Goal: Task Accomplishment & Management: Use online tool/utility

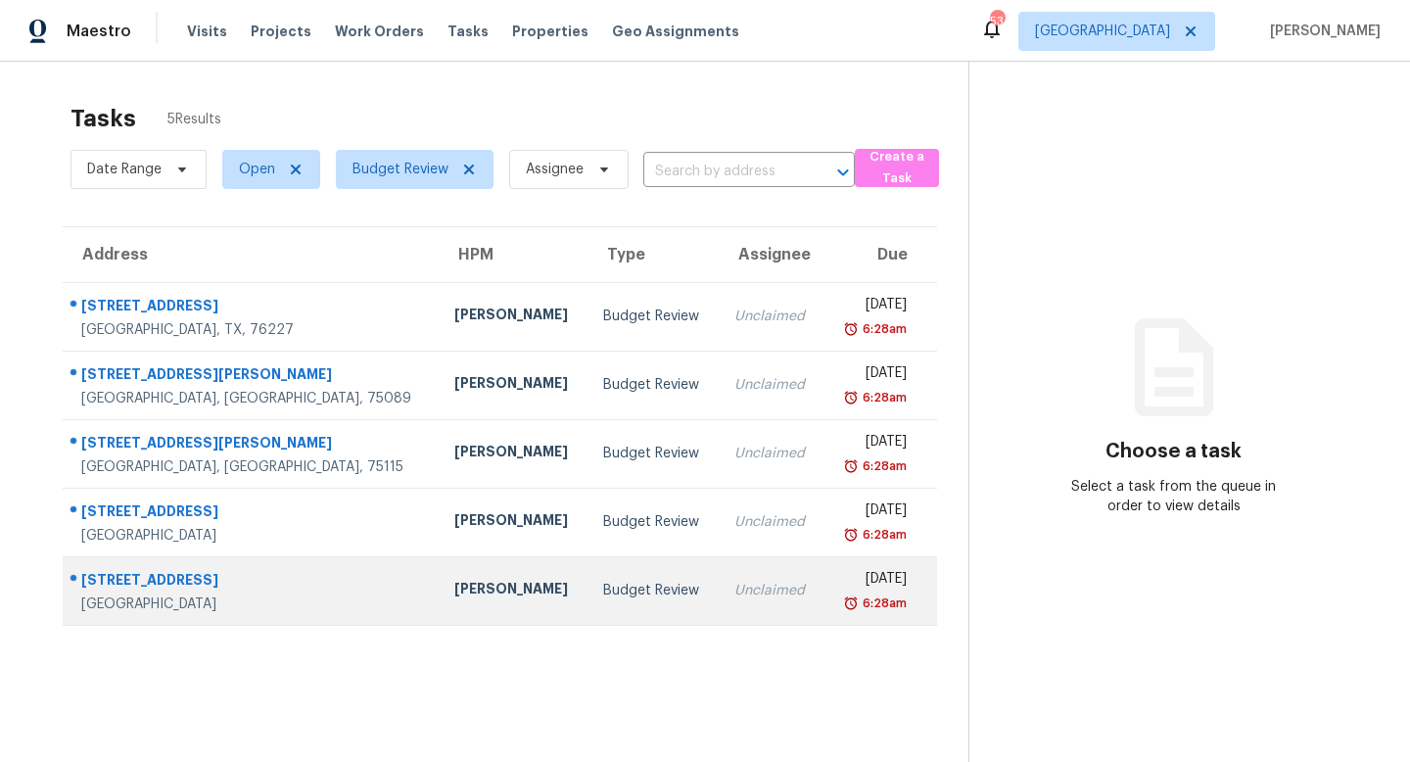
click at [439, 608] on td "[PERSON_NAME]" at bounding box center [514, 590] width 150 height 69
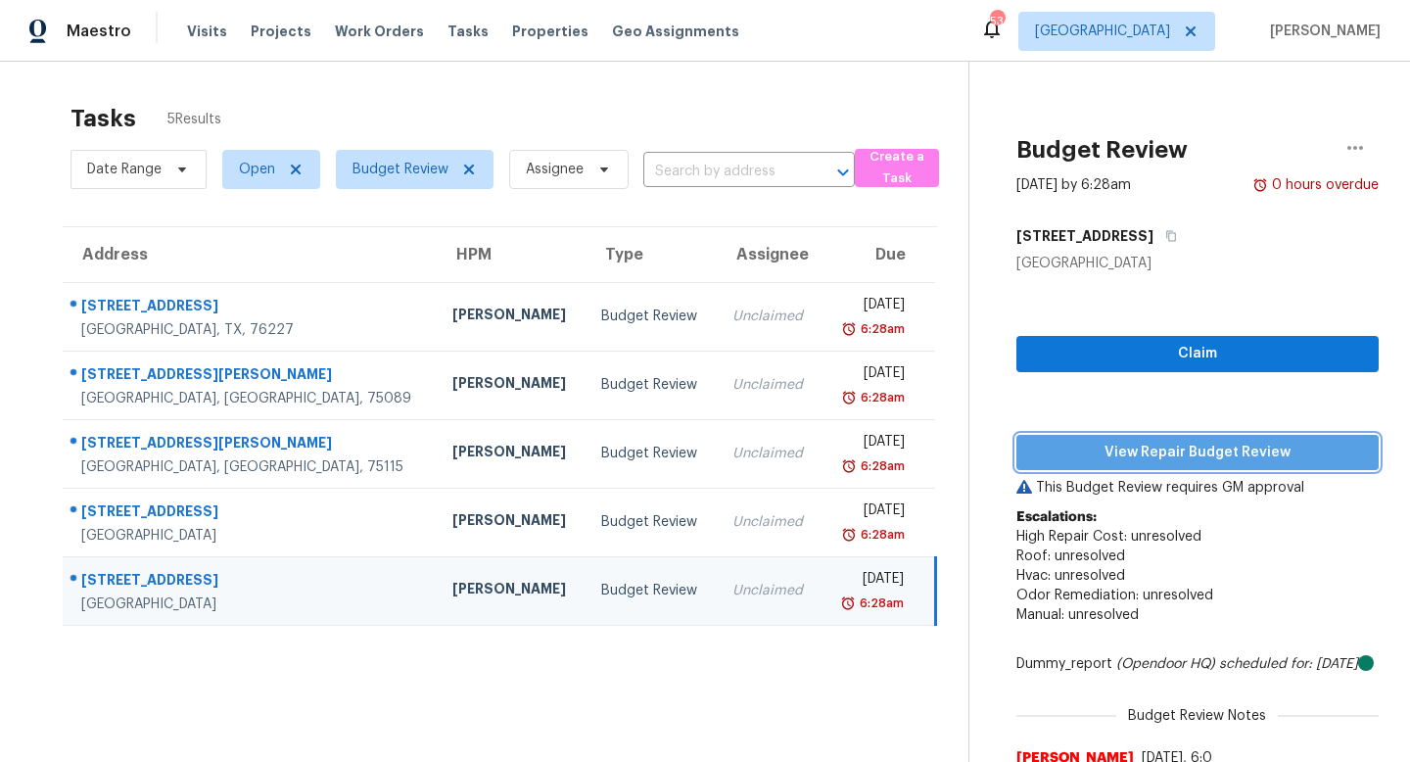
click at [1091, 444] on span "View Repair Budget Review" at bounding box center [1197, 453] width 331 height 24
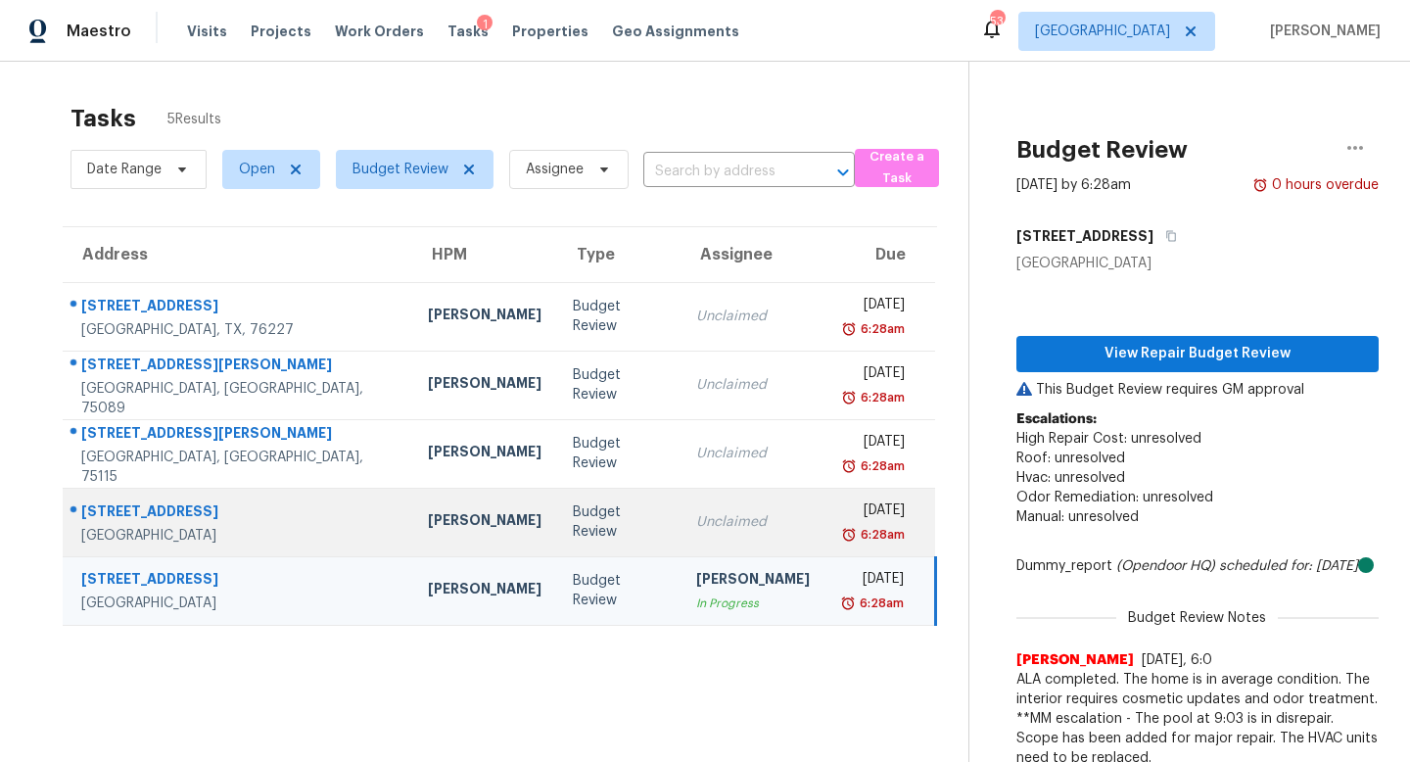
click at [586, 535] on td "Budget Review" at bounding box center [618, 522] width 123 height 69
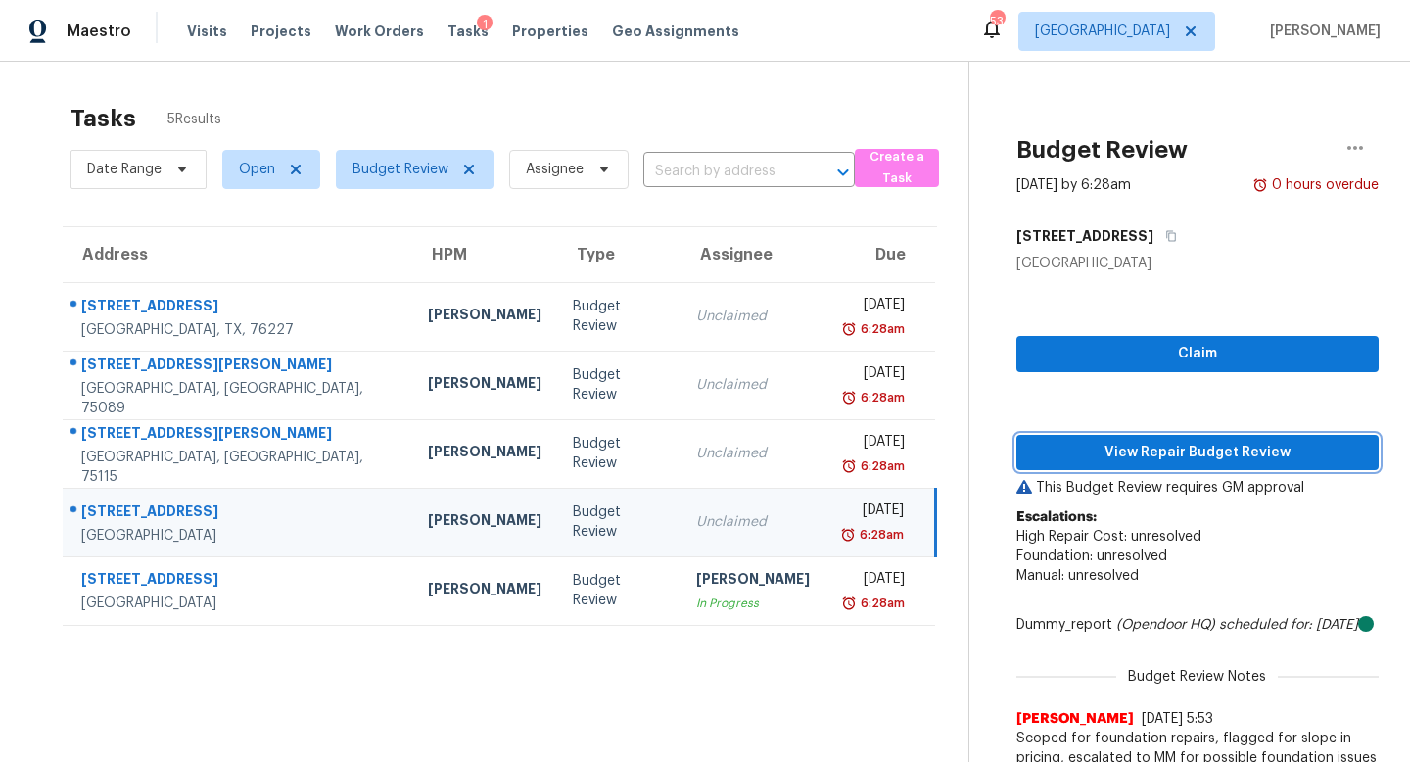
click at [1117, 452] on span "View Repair Budget Review" at bounding box center [1197, 453] width 331 height 24
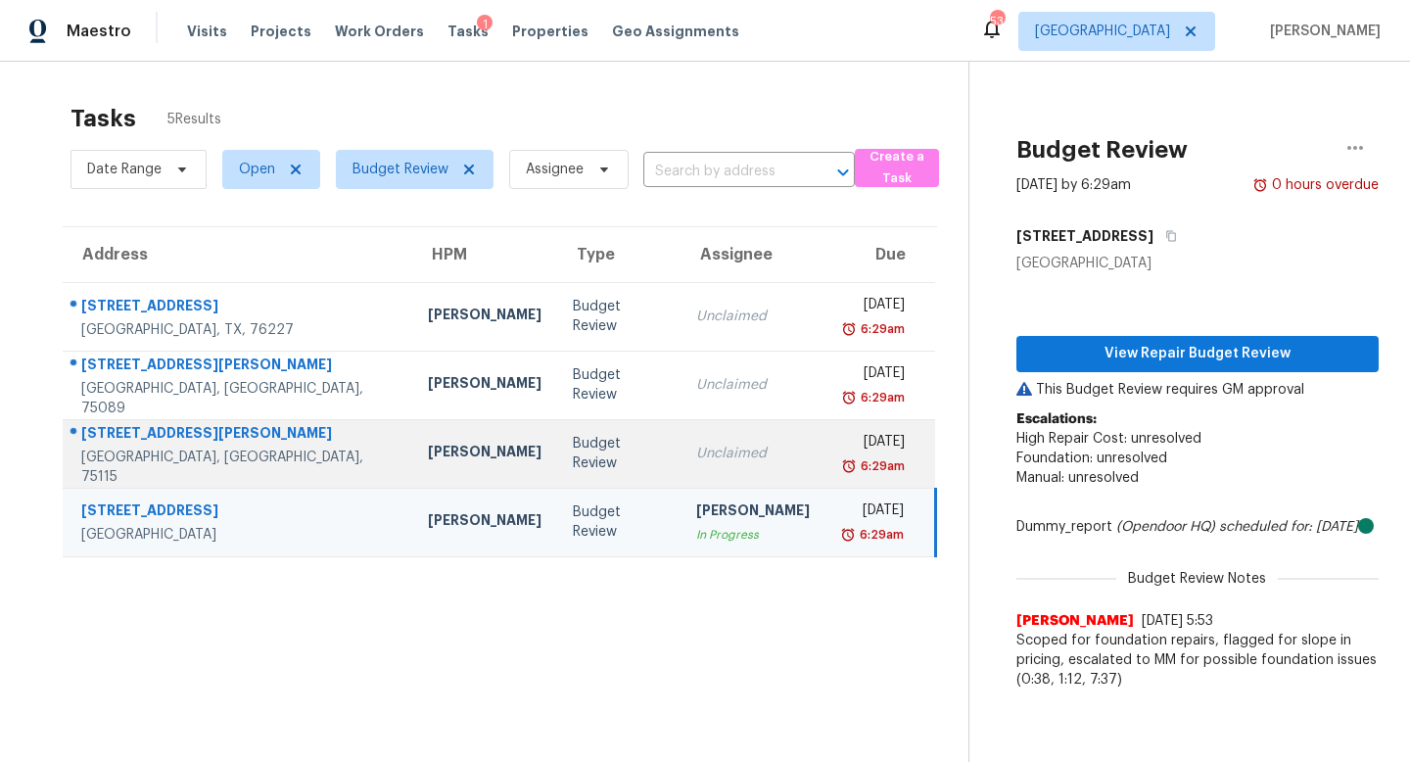
click at [440, 484] on td "[PERSON_NAME]" at bounding box center [484, 453] width 145 height 69
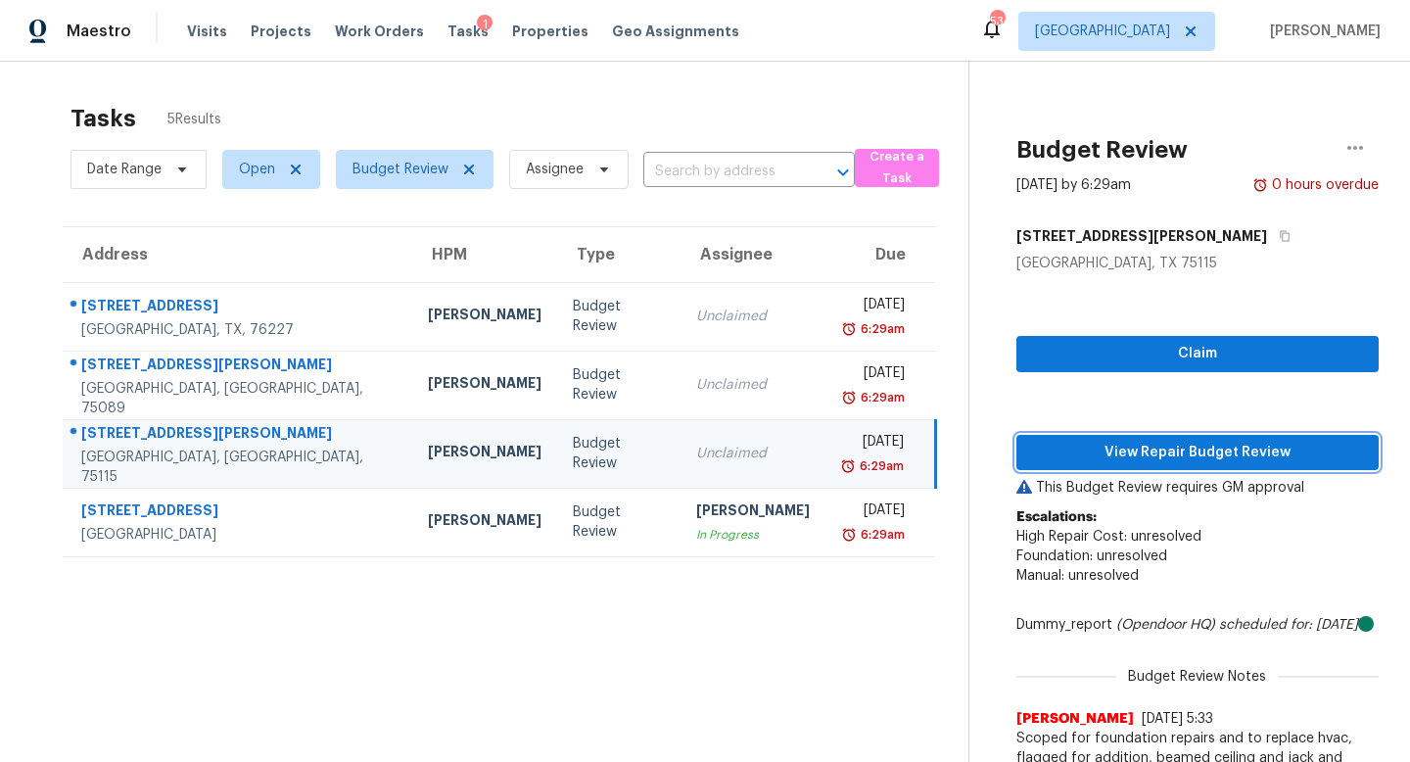
click at [1142, 453] on span "View Repair Budget Review" at bounding box center [1197, 453] width 331 height 24
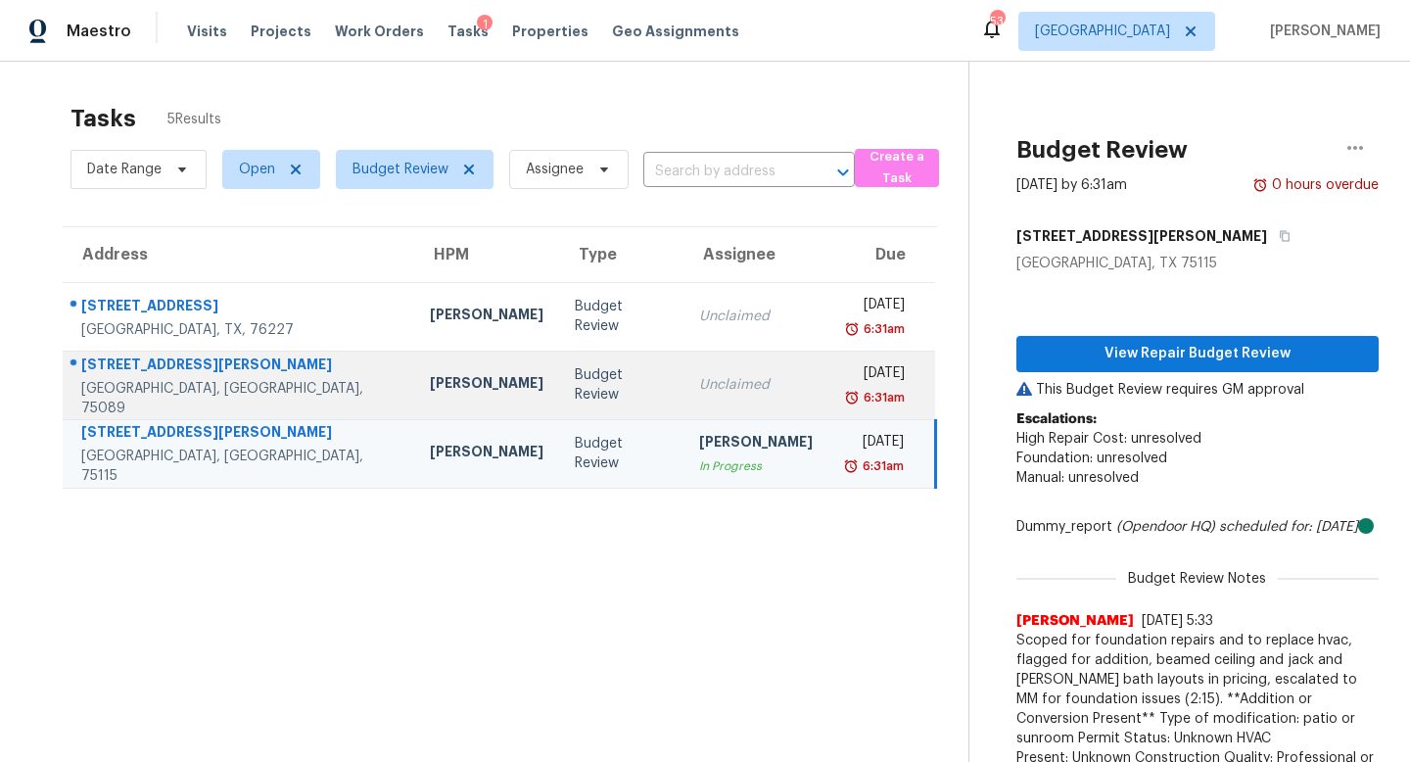
click at [684, 370] on td "Unclaimed" at bounding box center [756, 385] width 145 height 69
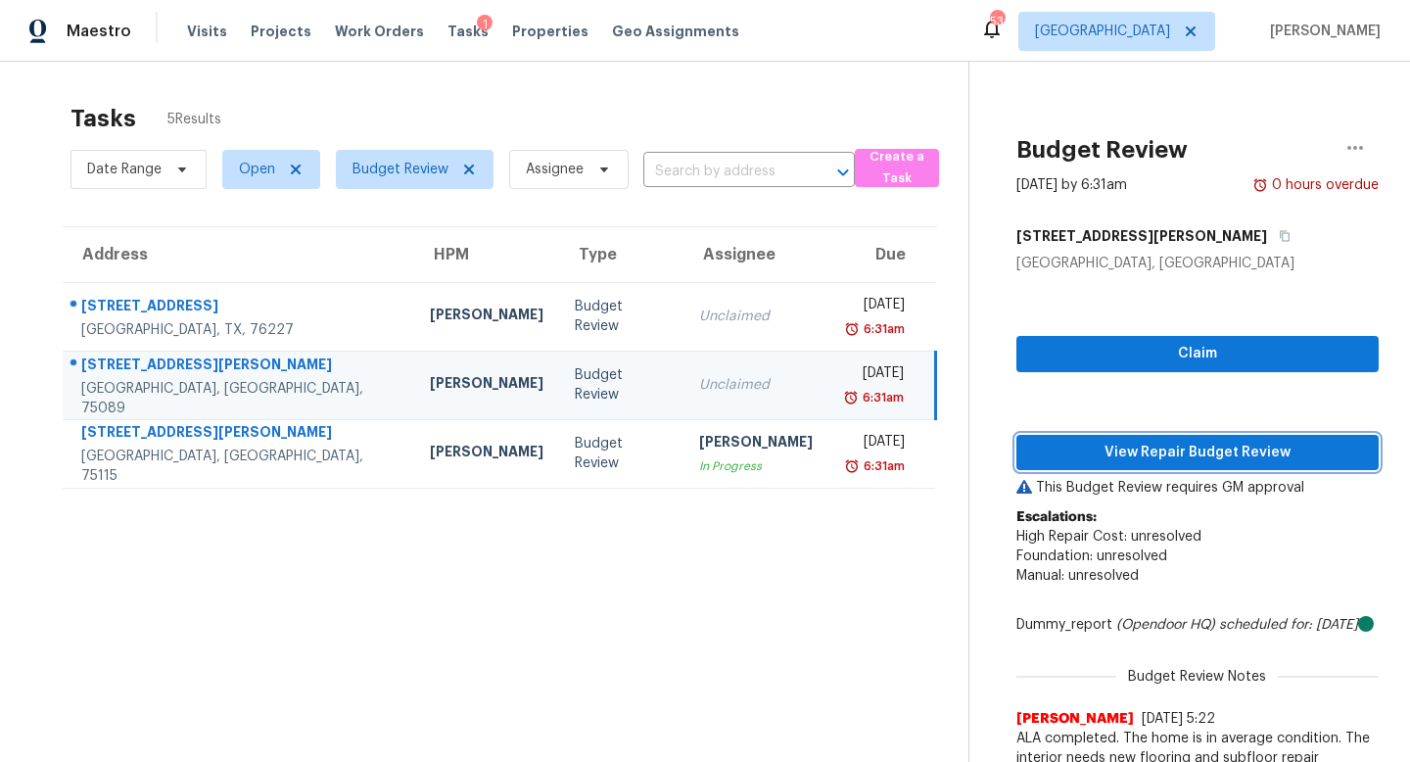
click at [1108, 441] on span "View Repair Budget Review" at bounding box center [1197, 453] width 331 height 24
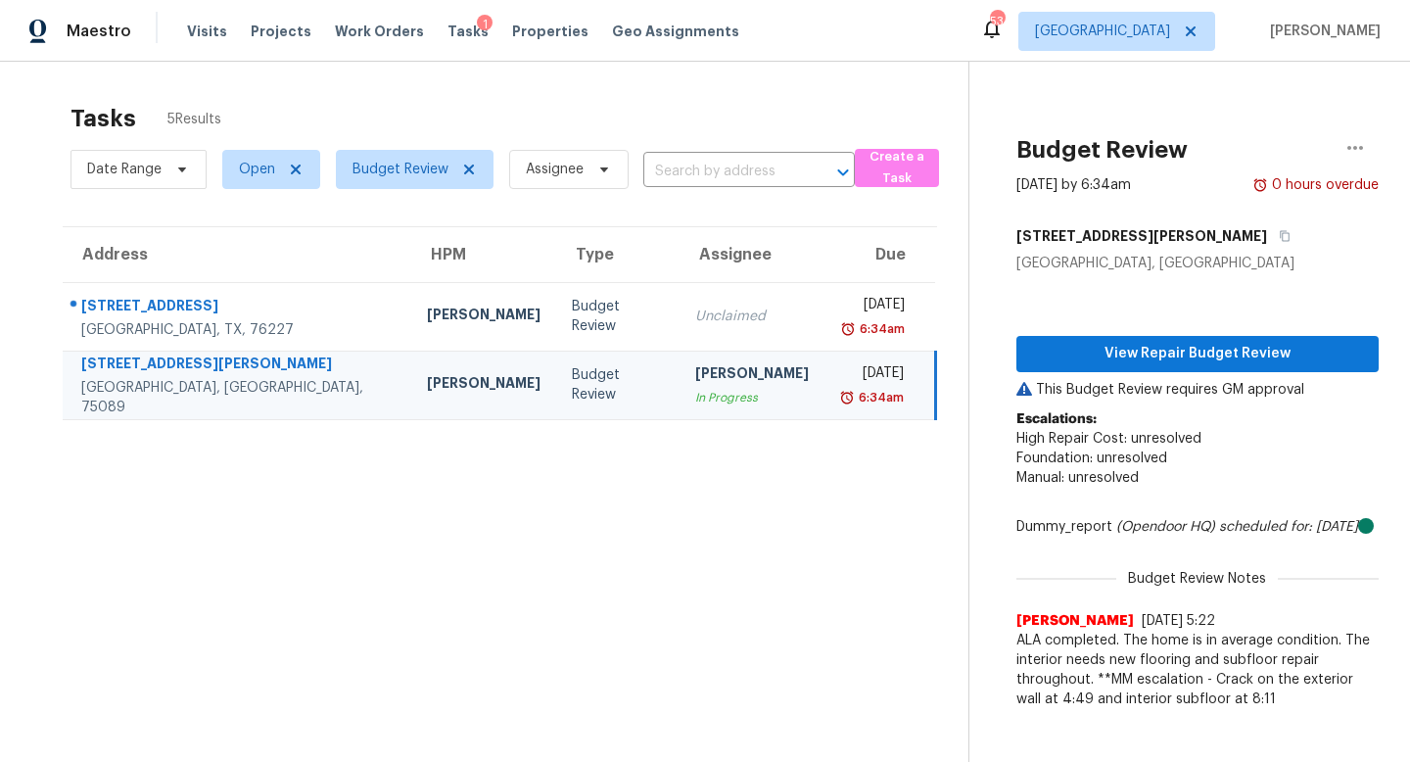
click at [680, 360] on td "[PERSON_NAME] In Progress" at bounding box center [752, 385] width 145 height 69
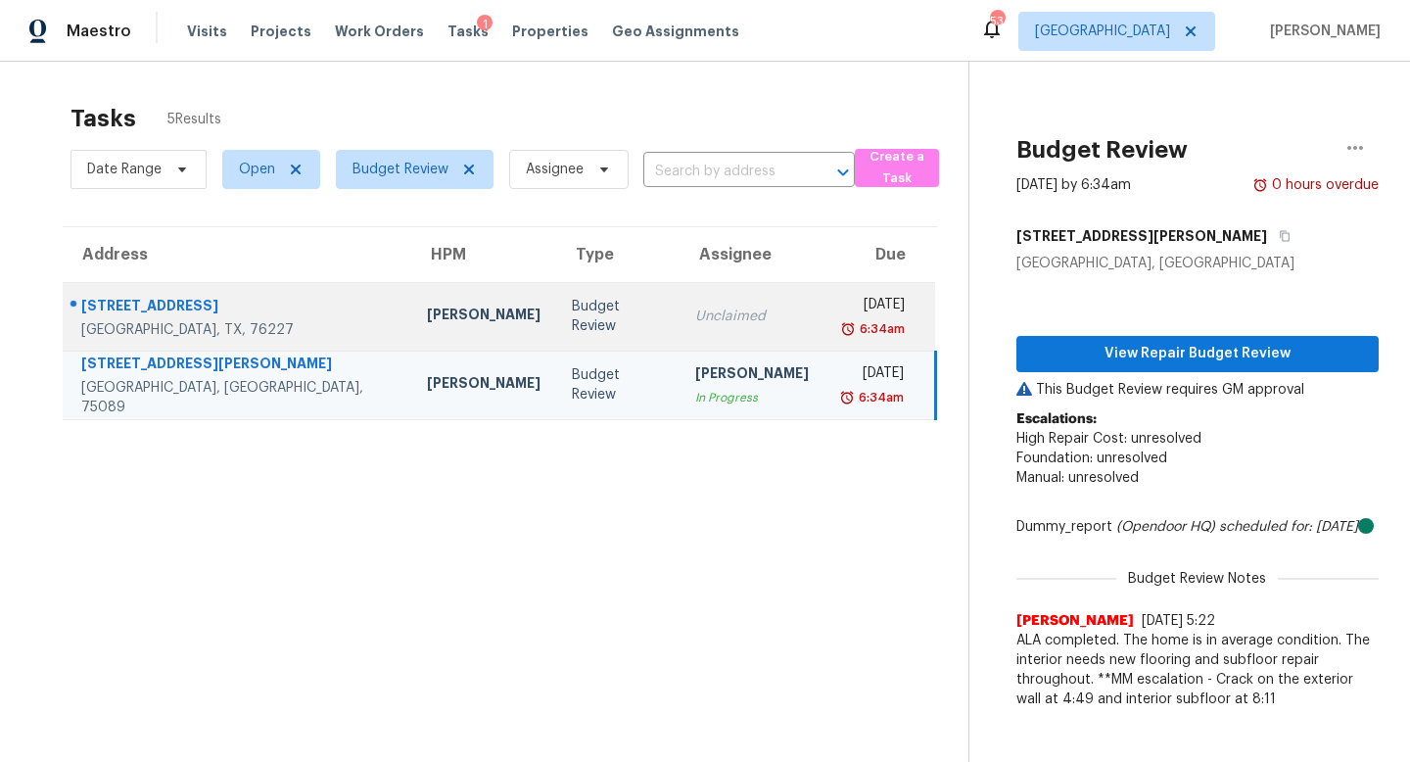
click at [695, 321] on div "Unclaimed" at bounding box center [752, 317] width 114 height 20
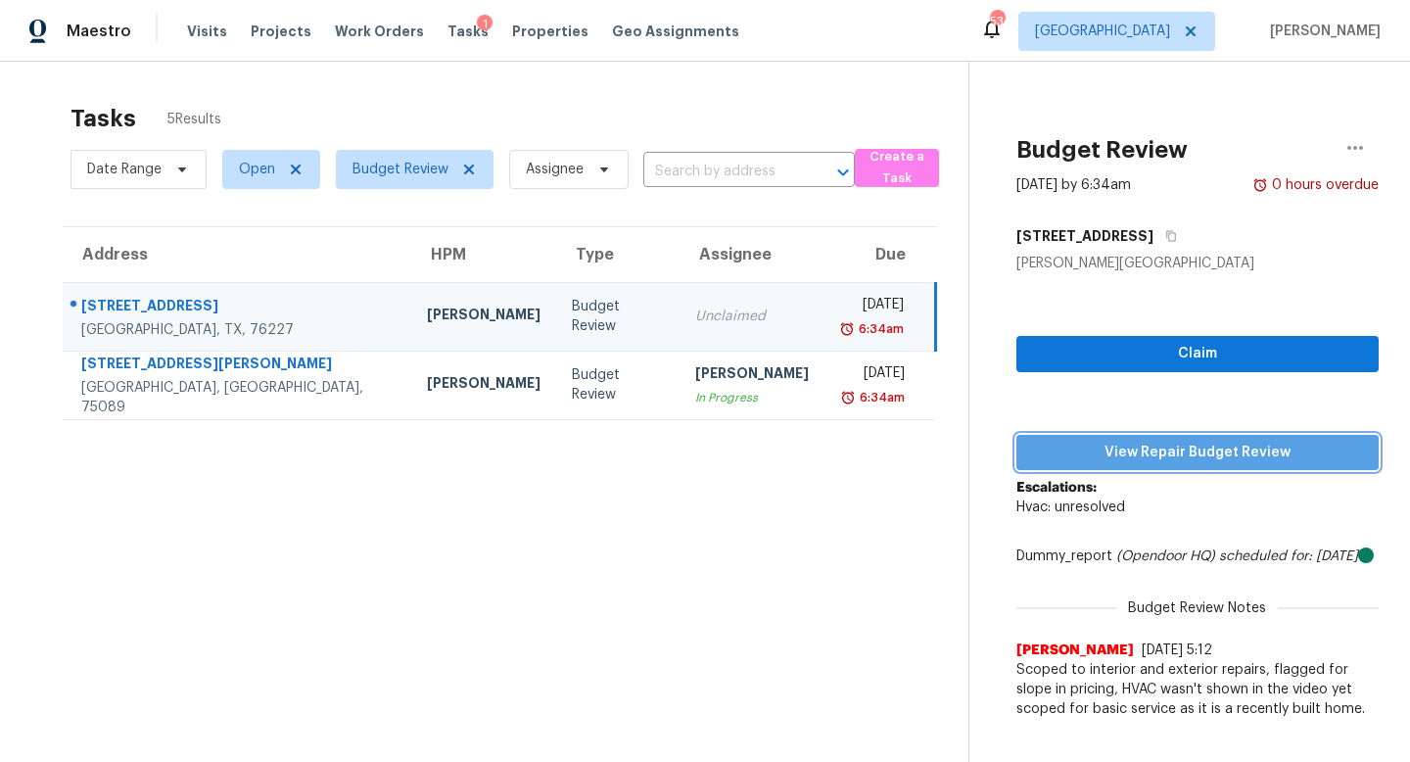
click at [1102, 437] on button "View Repair Budget Review" at bounding box center [1198, 453] width 362 height 36
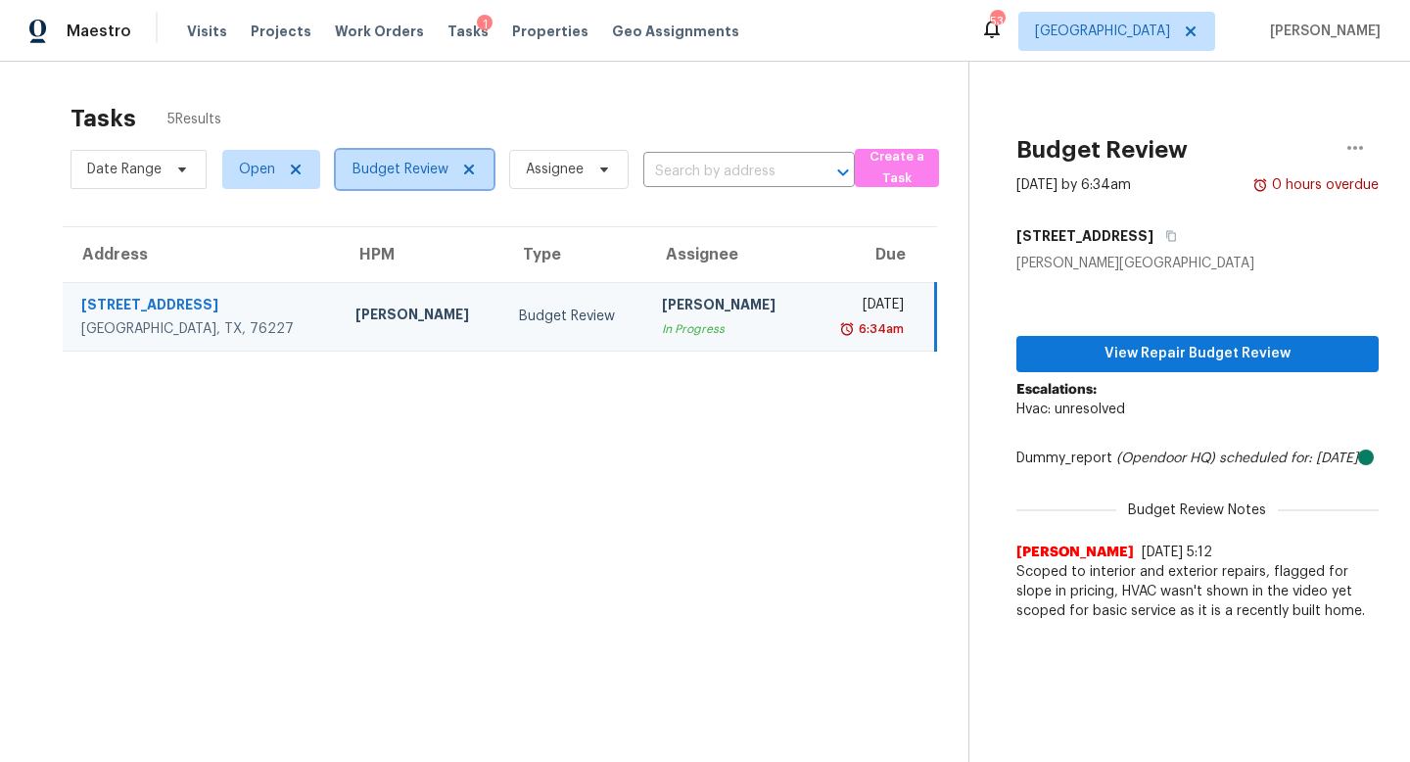
click at [381, 171] on span "Budget Review" at bounding box center [401, 170] width 96 height 20
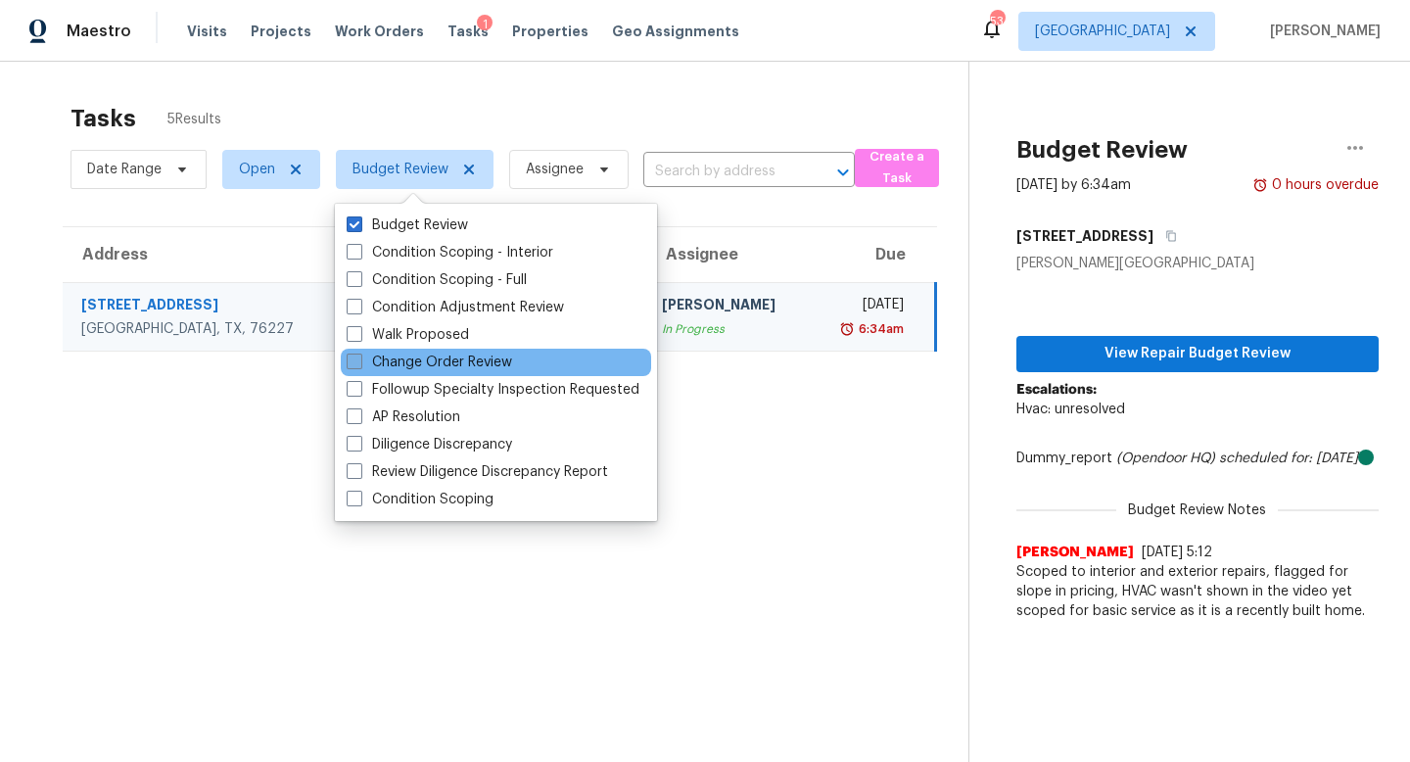
click at [404, 357] on label "Change Order Review" at bounding box center [430, 363] width 166 height 20
click at [359, 357] on input "Change Order Review" at bounding box center [353, 359] width 13 height 13
checkbox input "true"
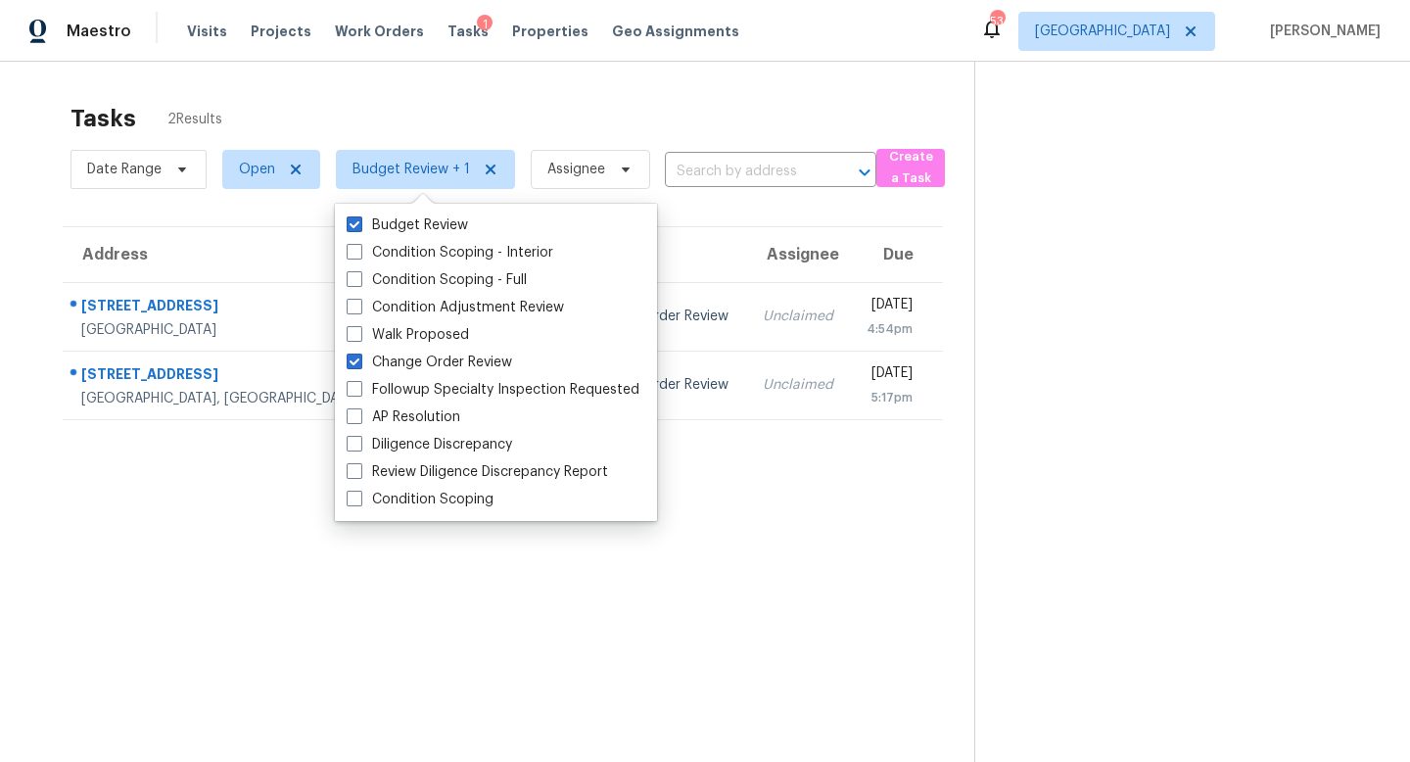
click at [260, 497] on section "Tasks 2 Results Date Range Open Budget Review + 1 Assignee ​ Create a Task Addr…" at bounding box center [502, 458] width 943 height 731
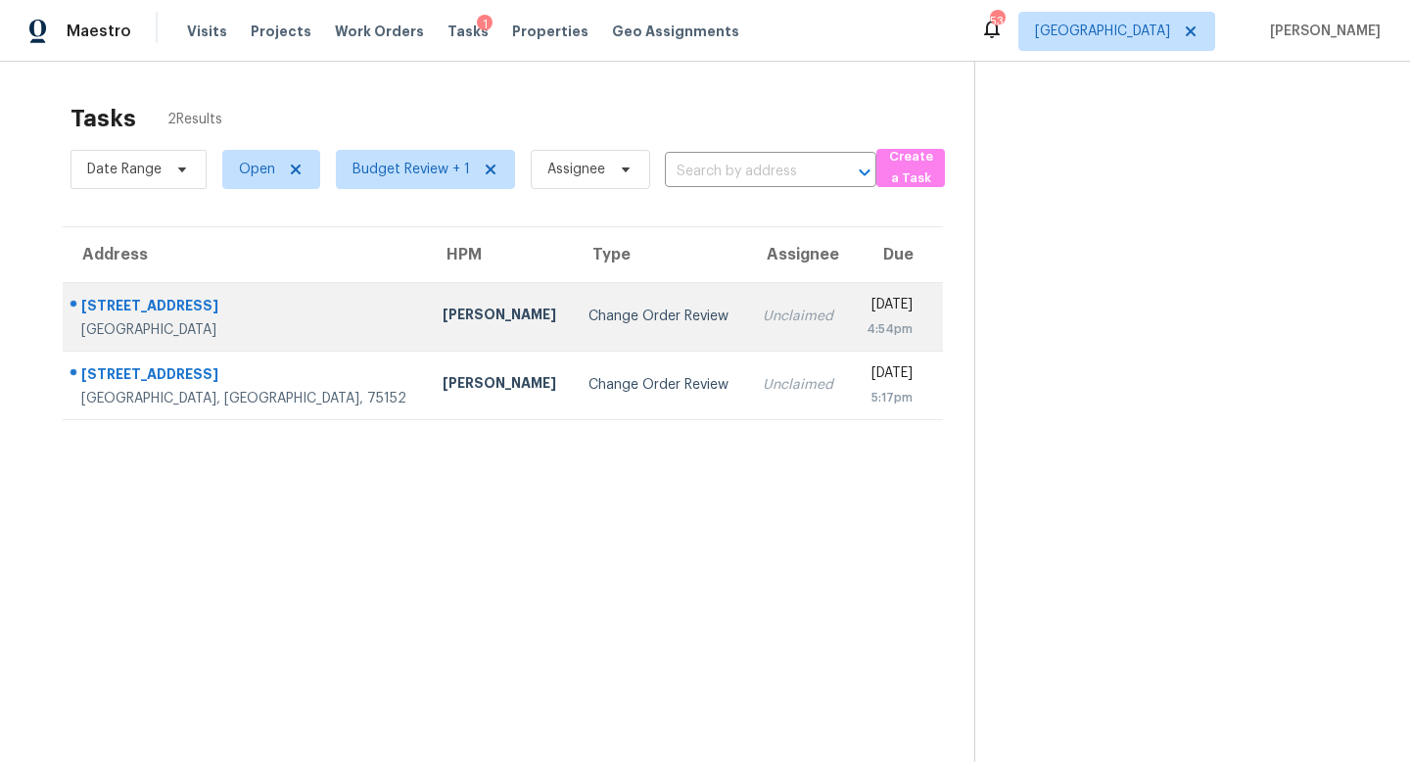
click at [443, 309] on div "[PERSON_NAME]" at bounding box center [501, 317] width 116 height 24
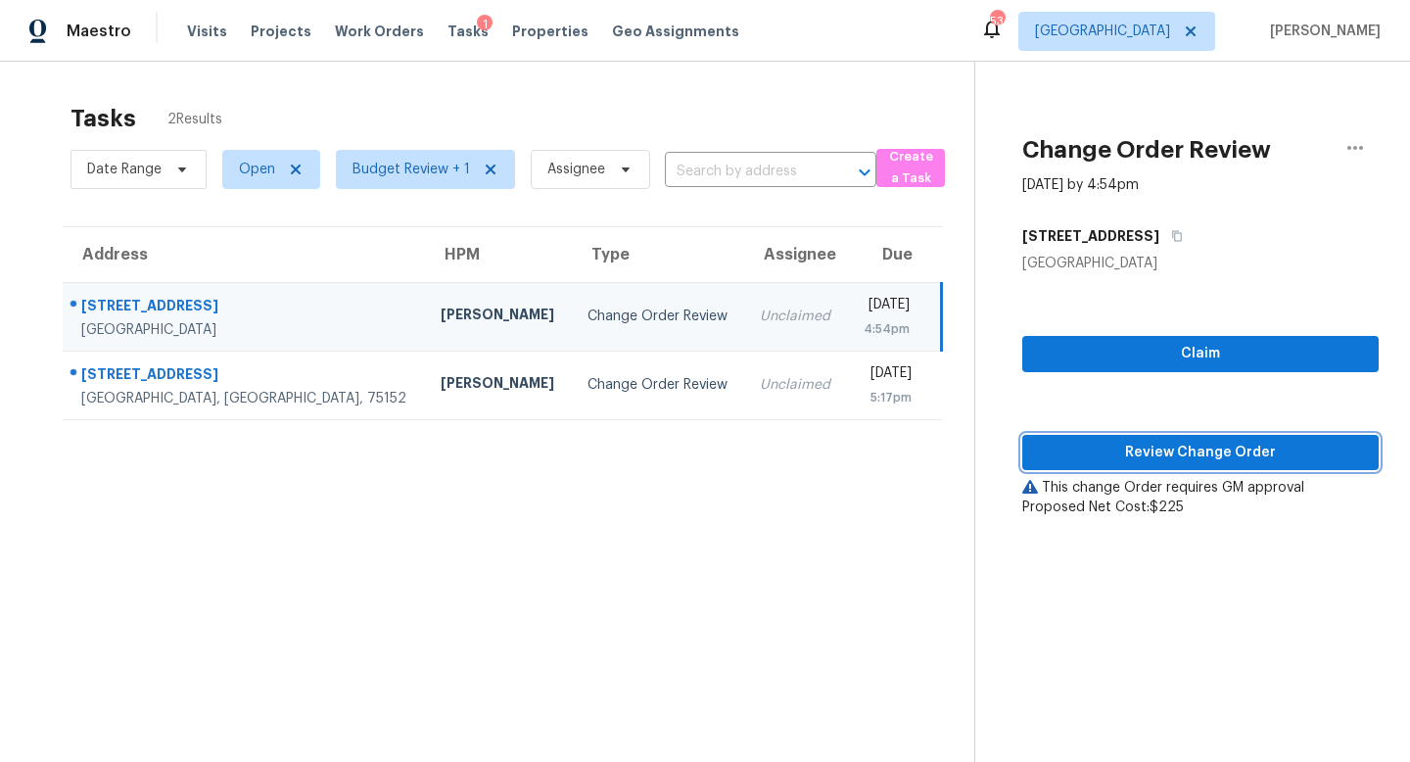
click at [1051, 437] on button "Review Change Order" at bounding box center [1200, 453] width 357 height 36
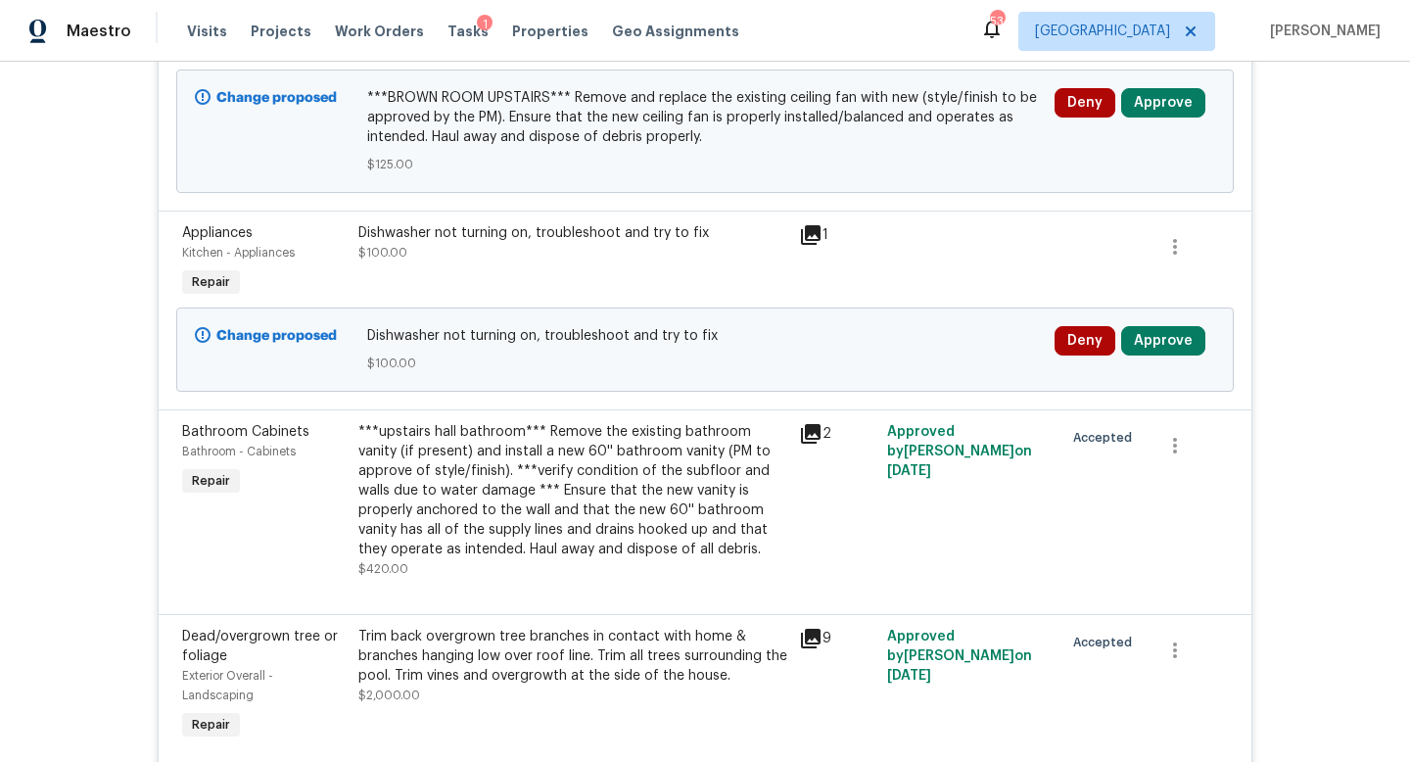
scroll to position [677, 0]
click at [1150, 327] on button "Approve" at bounding box center [1163, 340] width 84 height 29
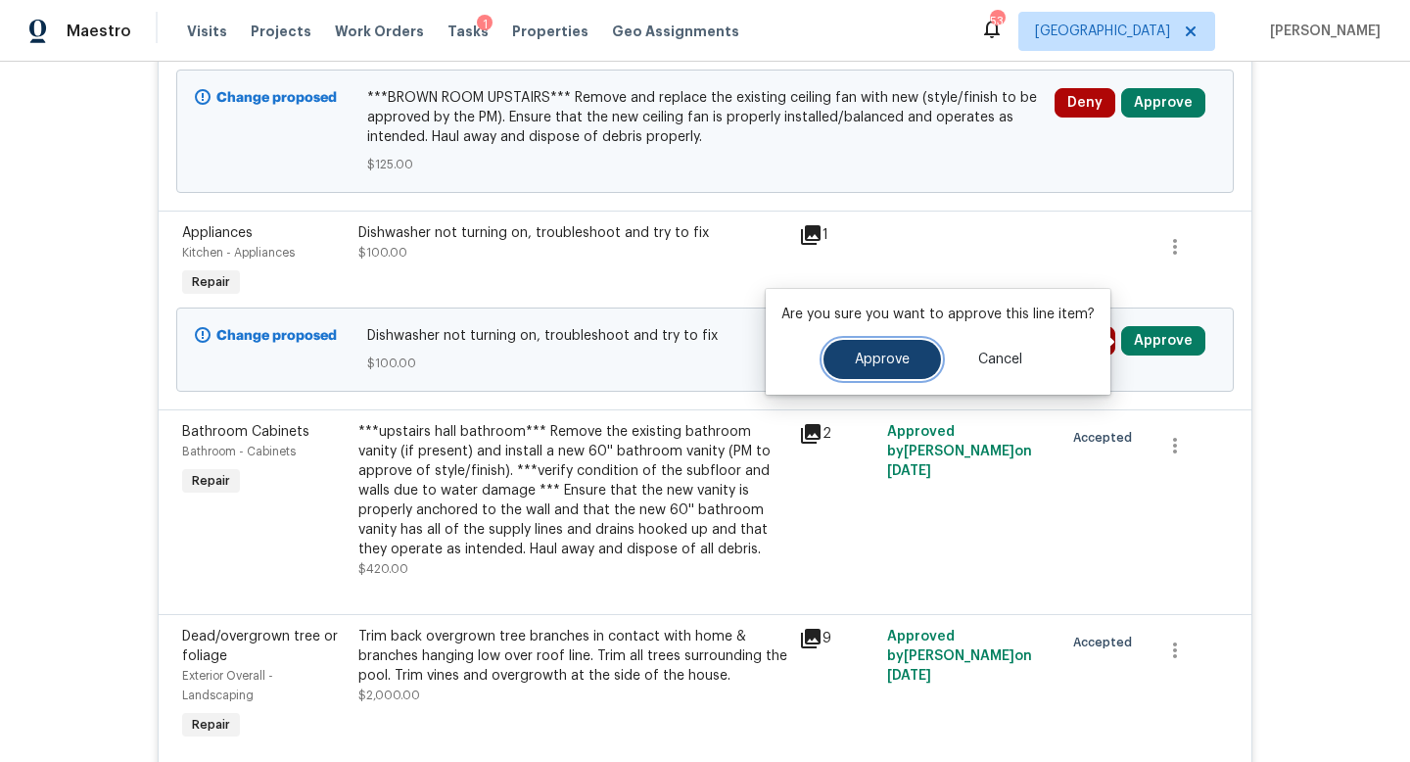
click at [905, 355] on span "Approve" at bounding box center [882, 360] width 55 height 15
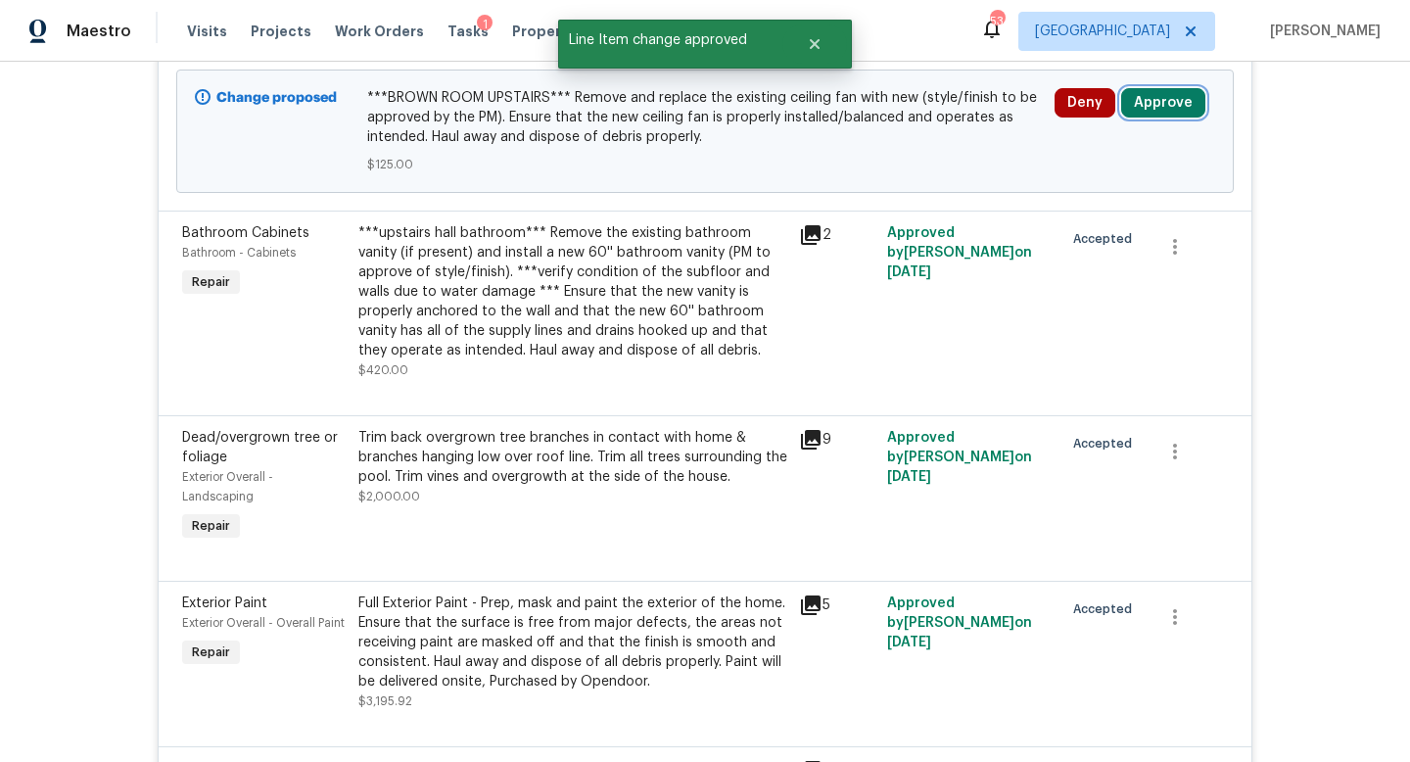
click at [1158, 107] on button "Approve" at bounding box center [1163, 102] width 84 height 29
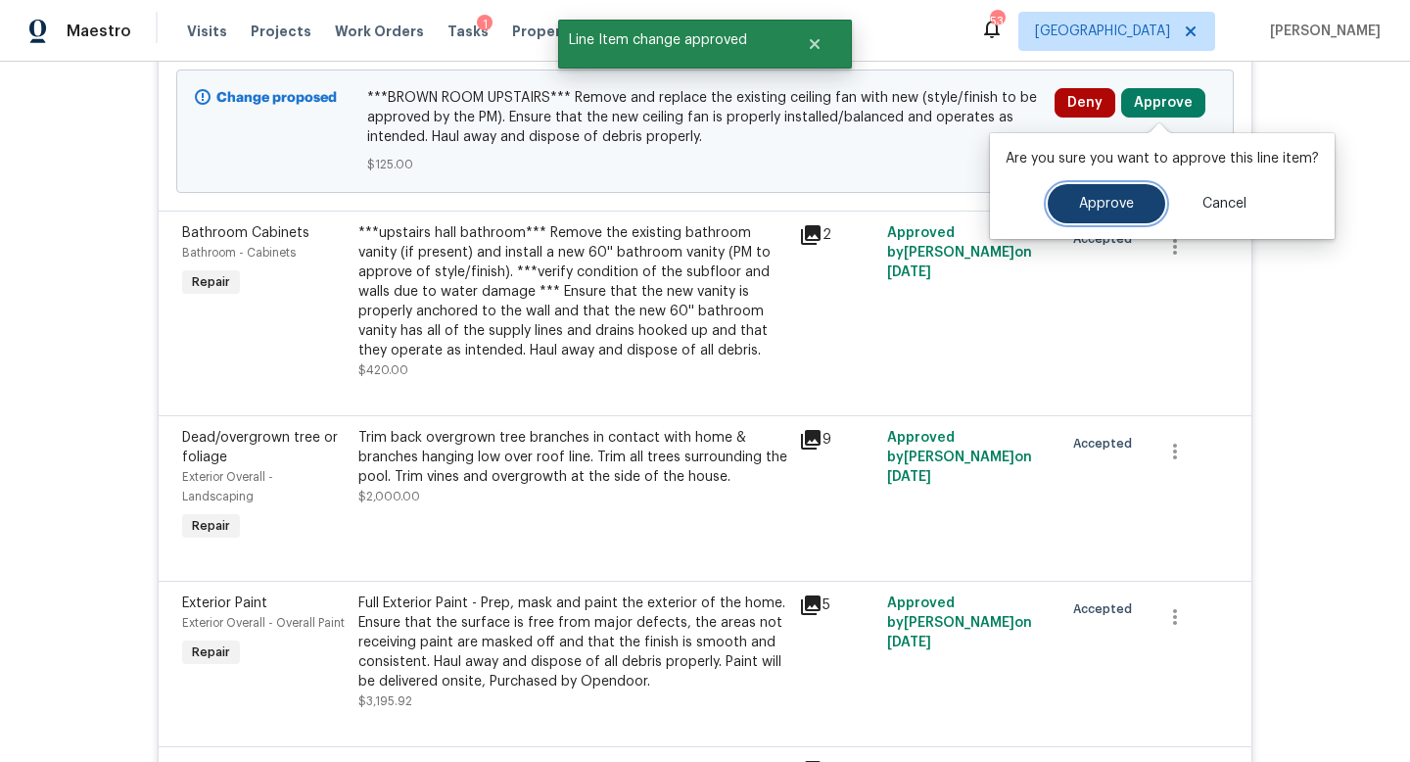
click at [1097, 209] on span "Approve" at bounding box center [1106, 204] width 55 height 15
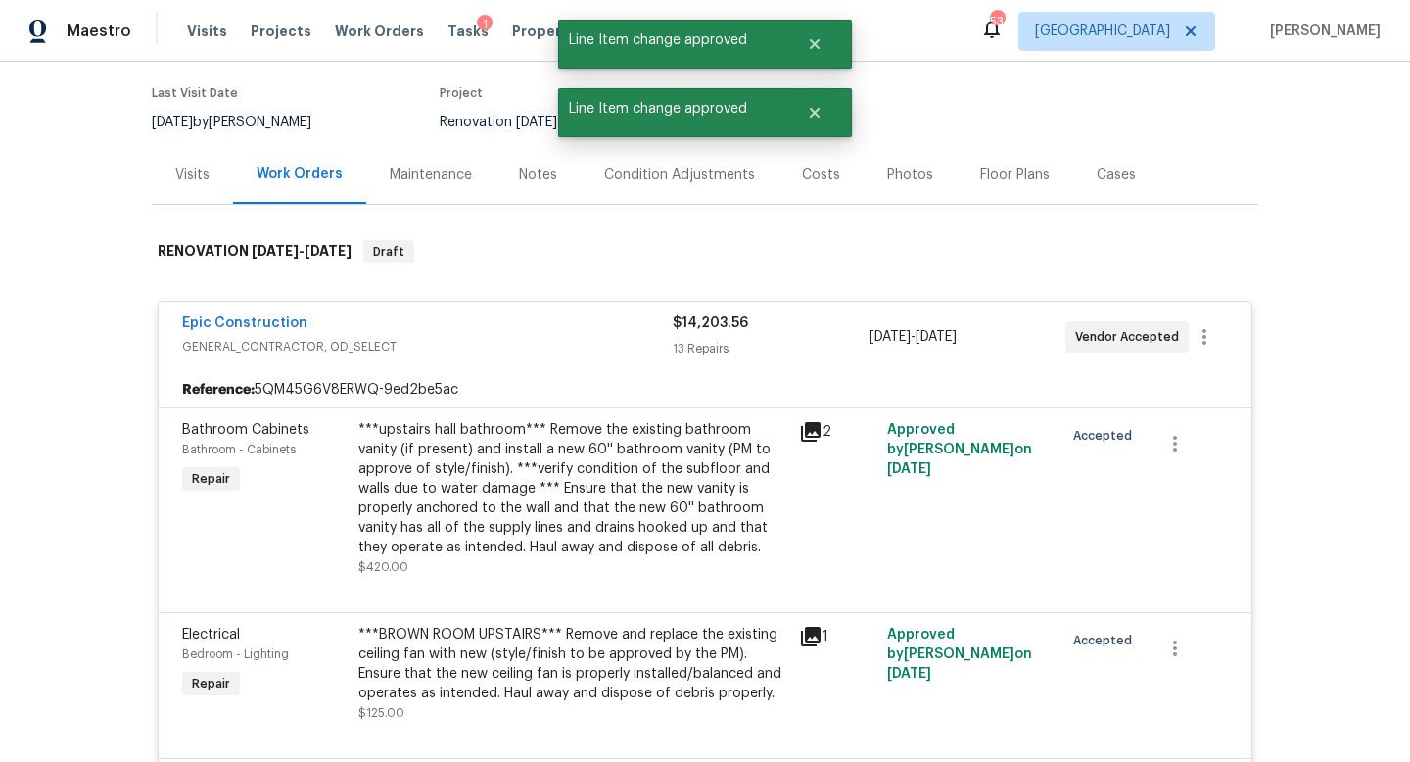
scroll to position [0, 0]
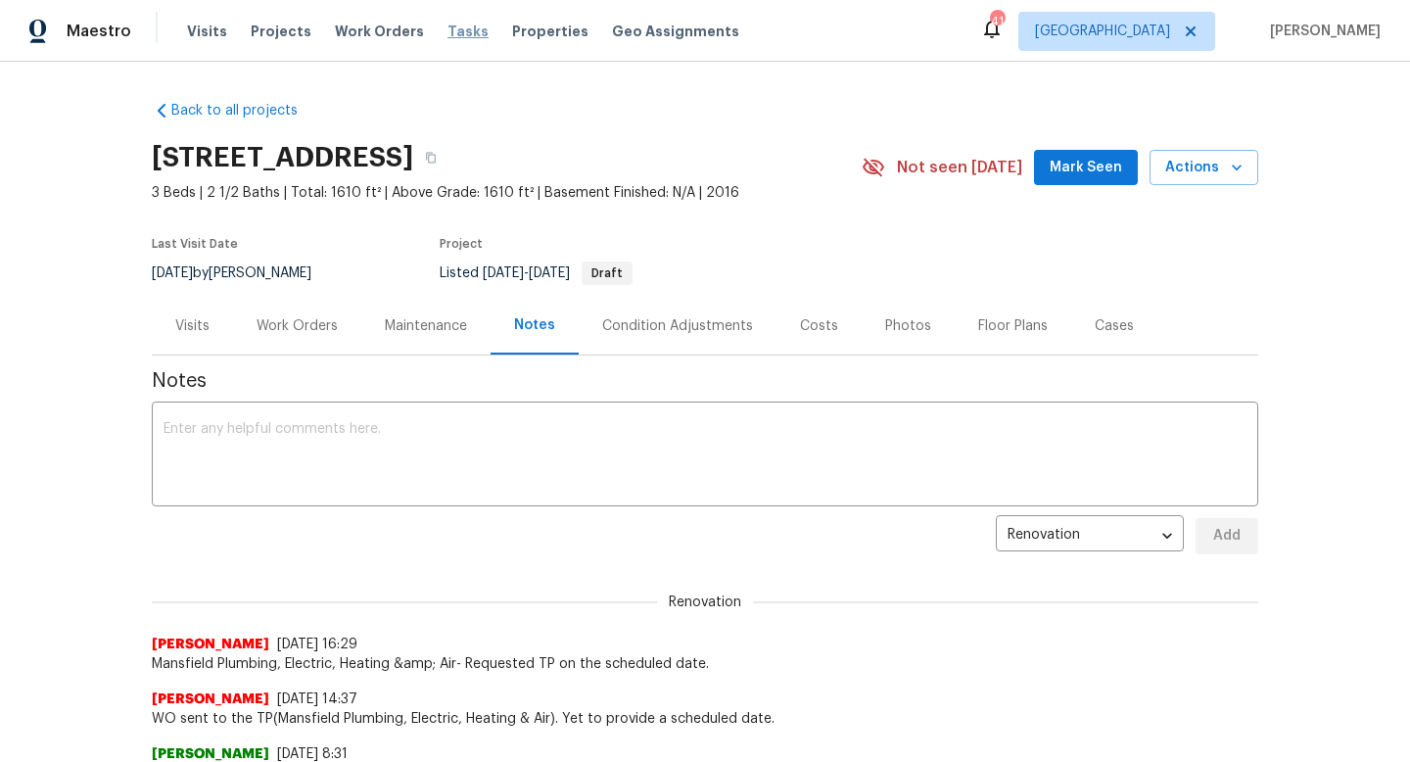
click at [448, 25] on span "Tasks" at bounding box center [468, 31] width 41 height 14
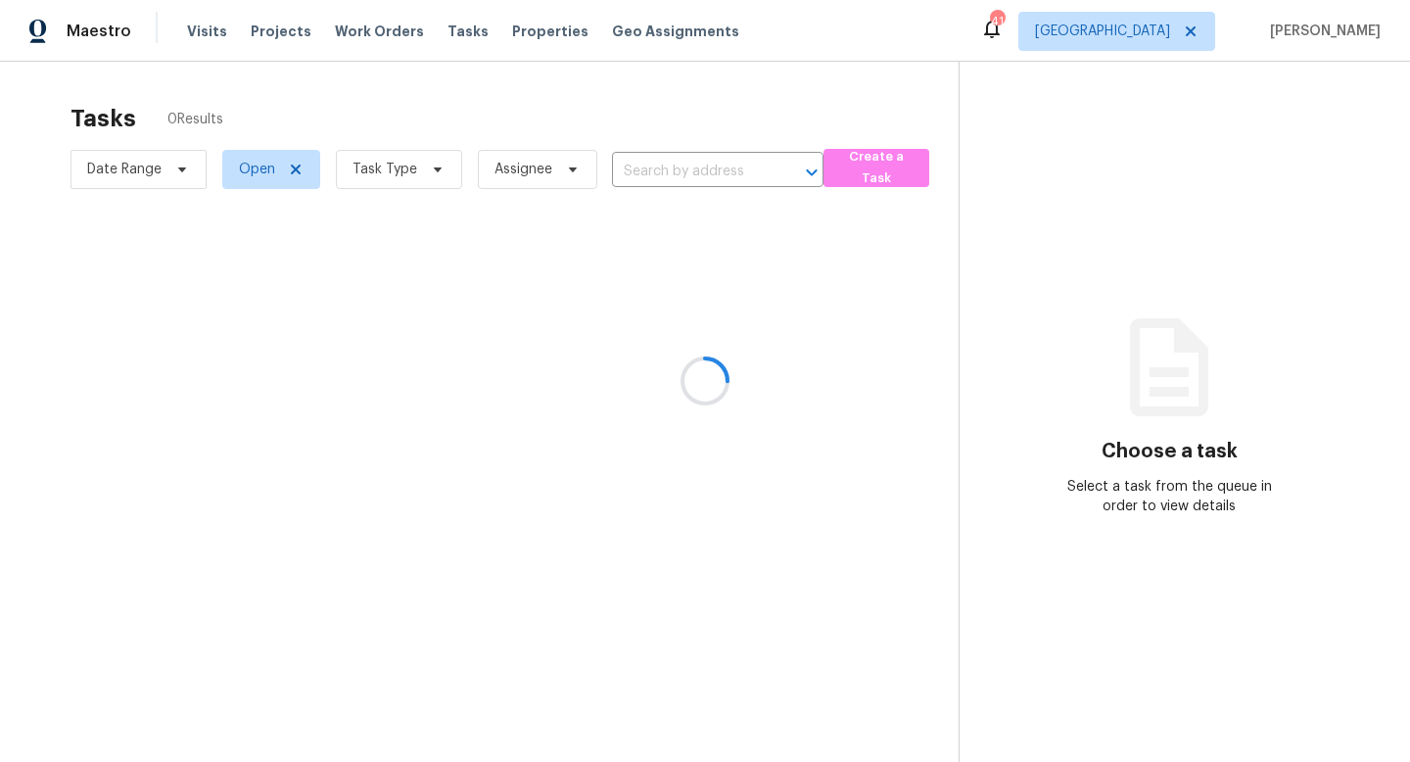
click at [419, 172] on div at bounding box center [705, 381] width 1410 height 762
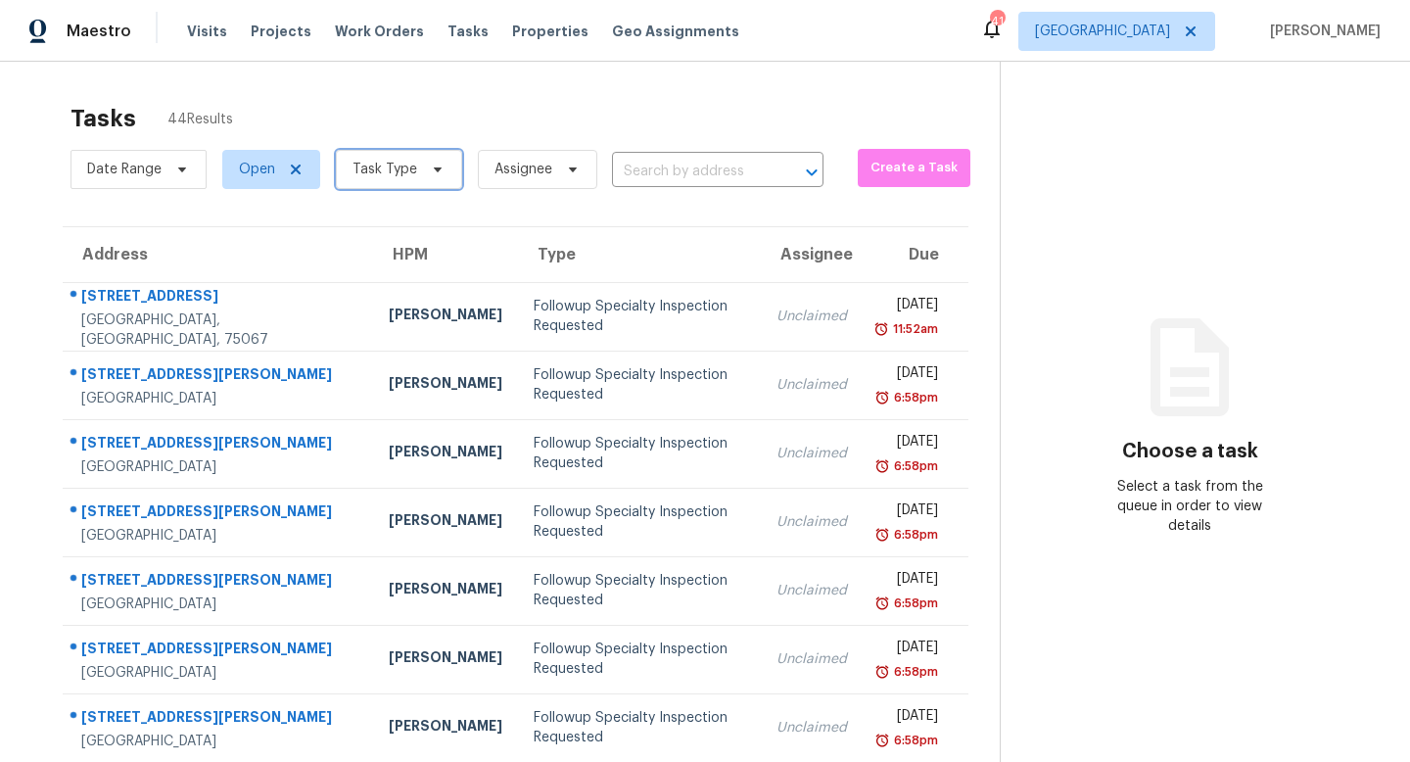
click at [430, 171] on icon at bounding box center [438, 170] width 16 height 16
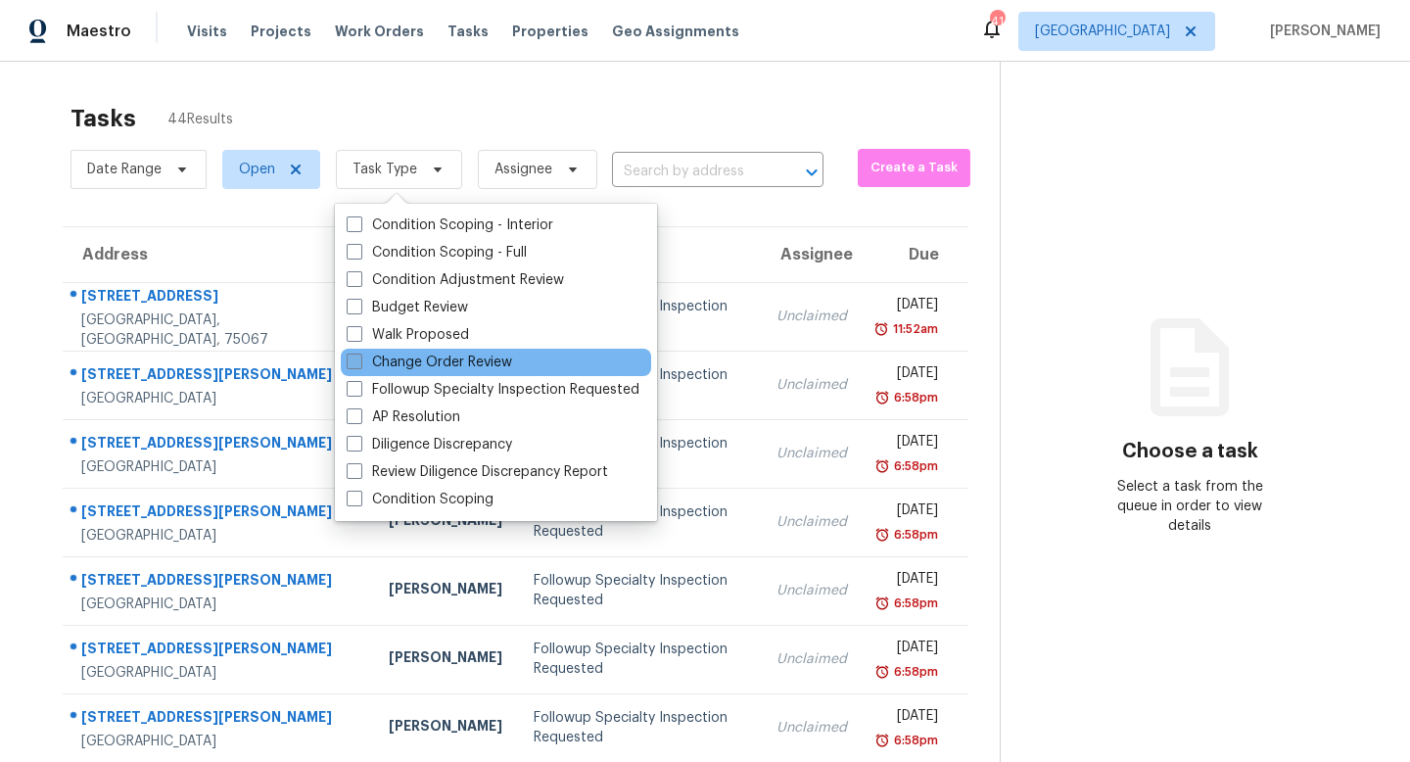
click at [426, 365] on label "Change Order Review" at bounding box center [430, 363] width 166 height 20
click at [359, 365] on input "Change Order Review" at bounding box center [353, 359] width 13 height 13
checkbox input "true"
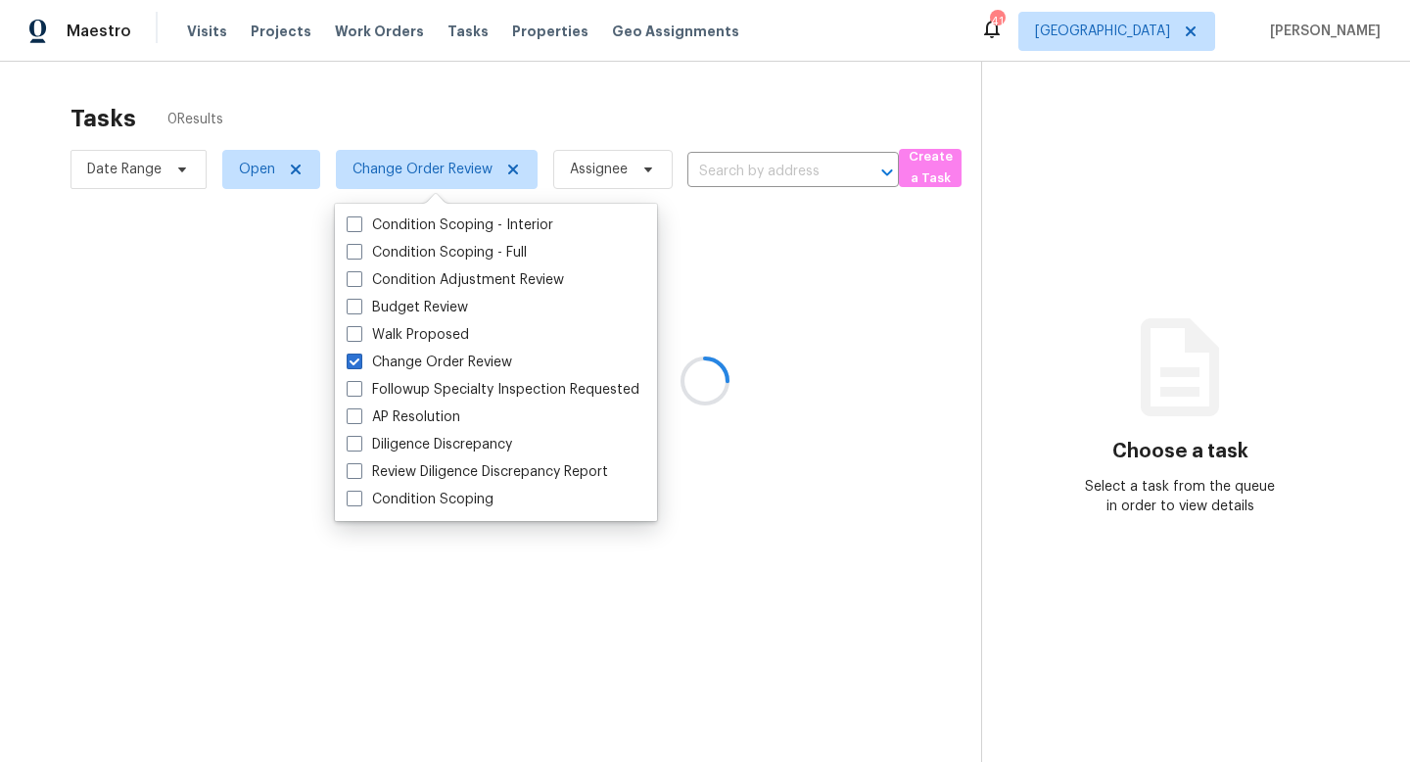
click at [262, 506] on div at bounding box center [705, 381] width 1410 height 762
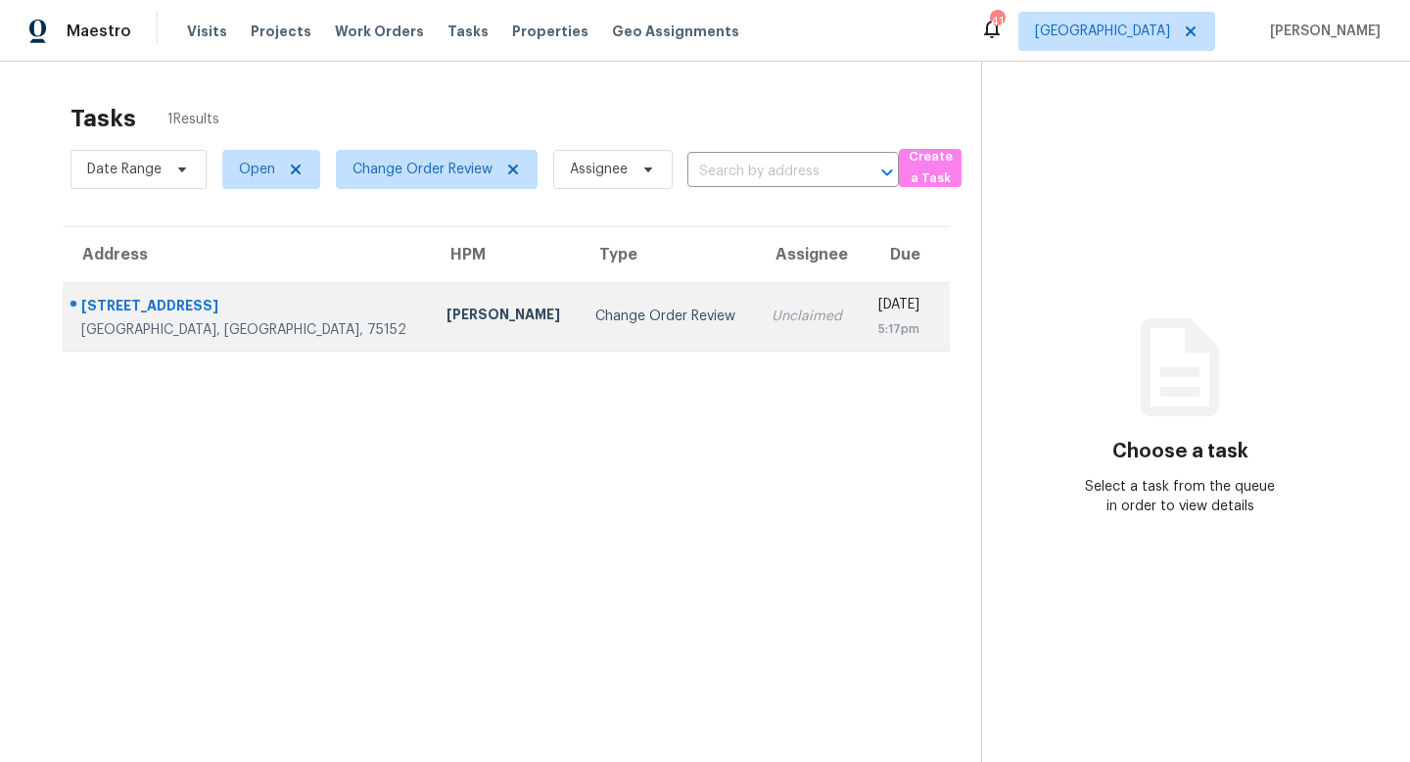
click at [457, 320] on td "[PERSON_NAME]" at bounding box center [505, 316] width 149 height 69
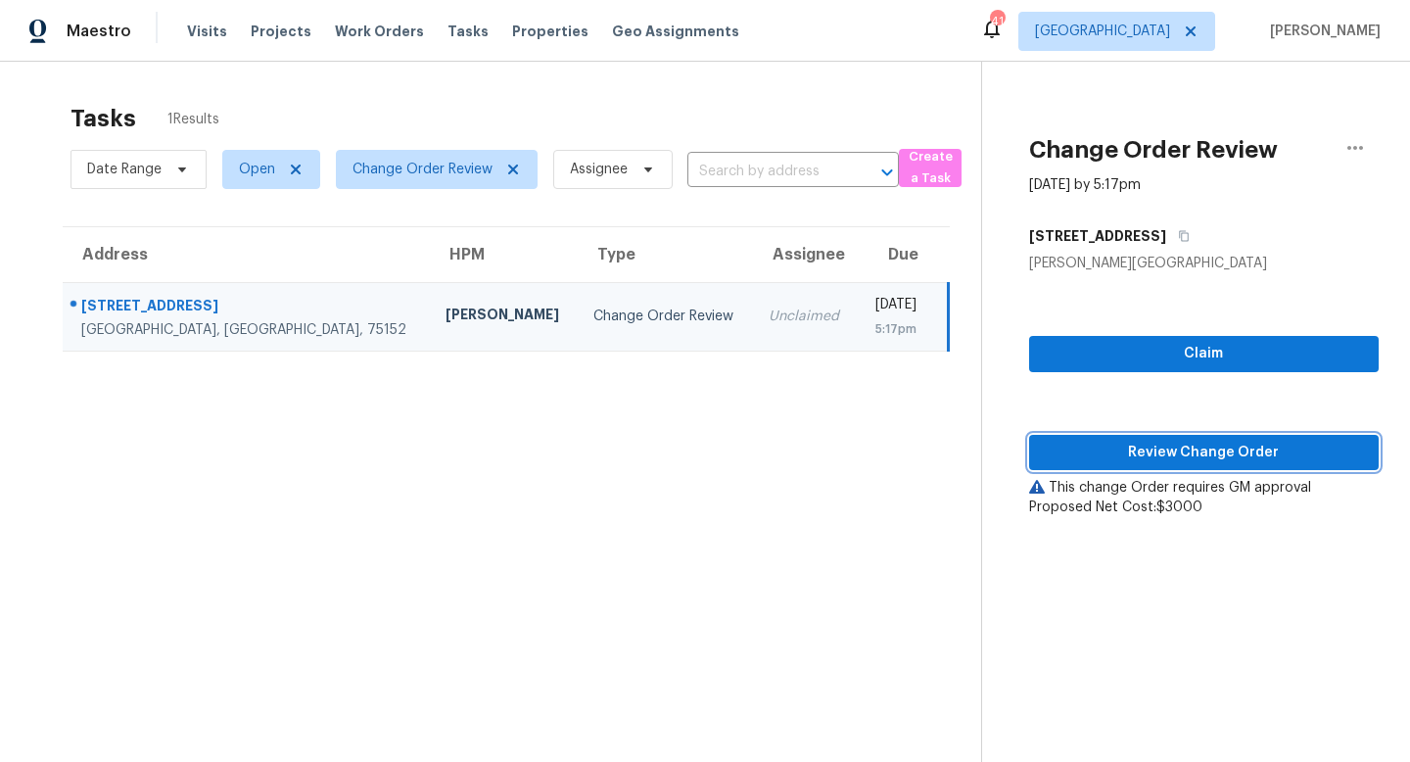
click at [1165, 463] on span "Review Change Order" at bounding box center [1204, 453] width 318 height 24
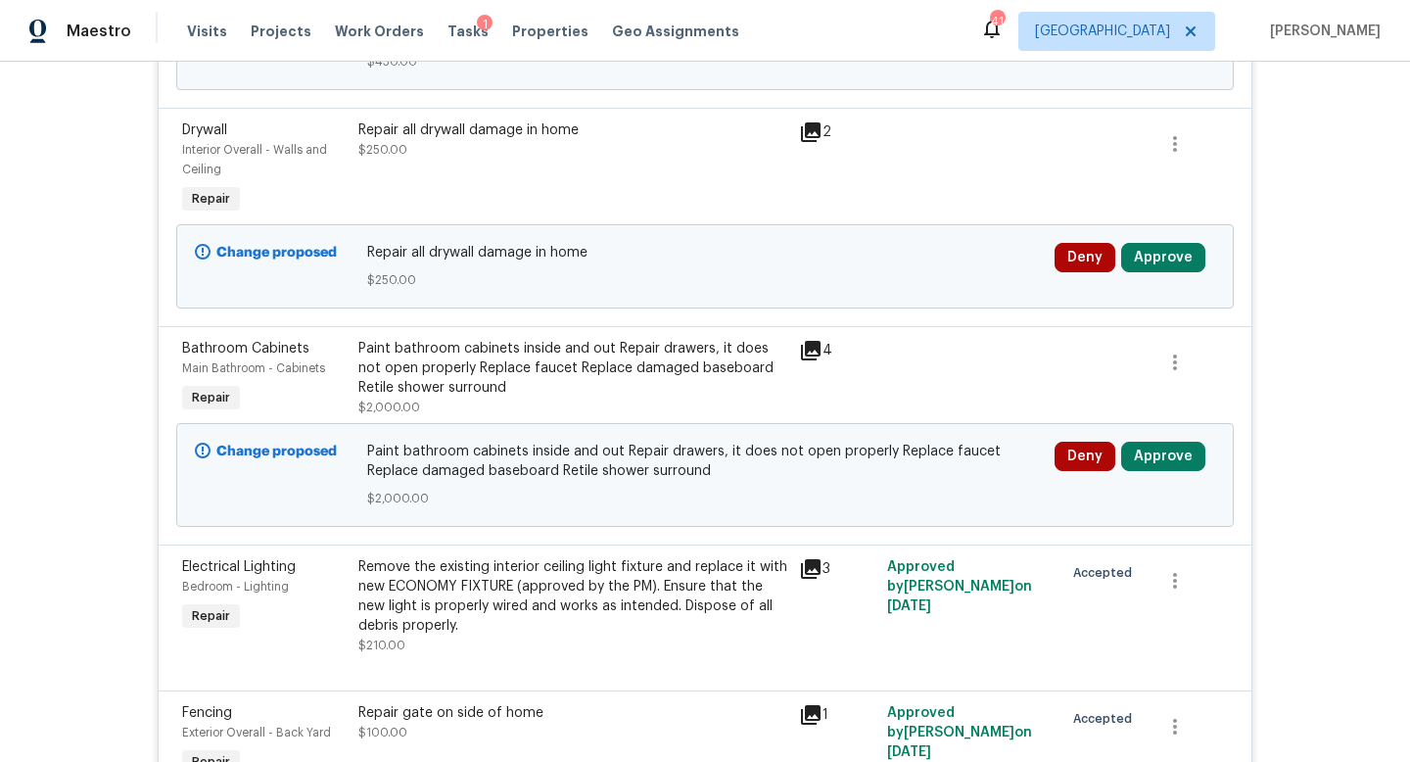
scroll to position [822, 0]
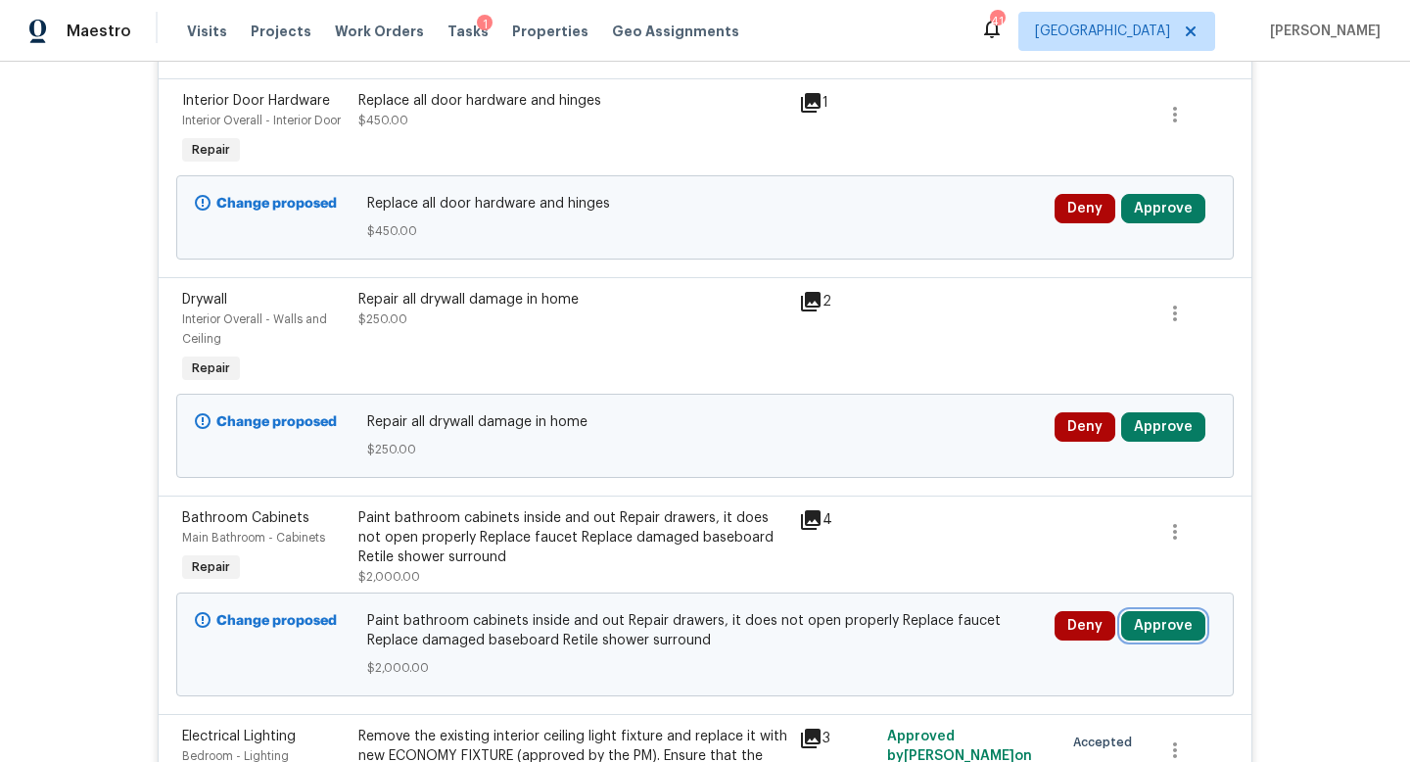
click at [1152, 624] on button "Approve" at bounding box center [1163, 625] width 84 height 29
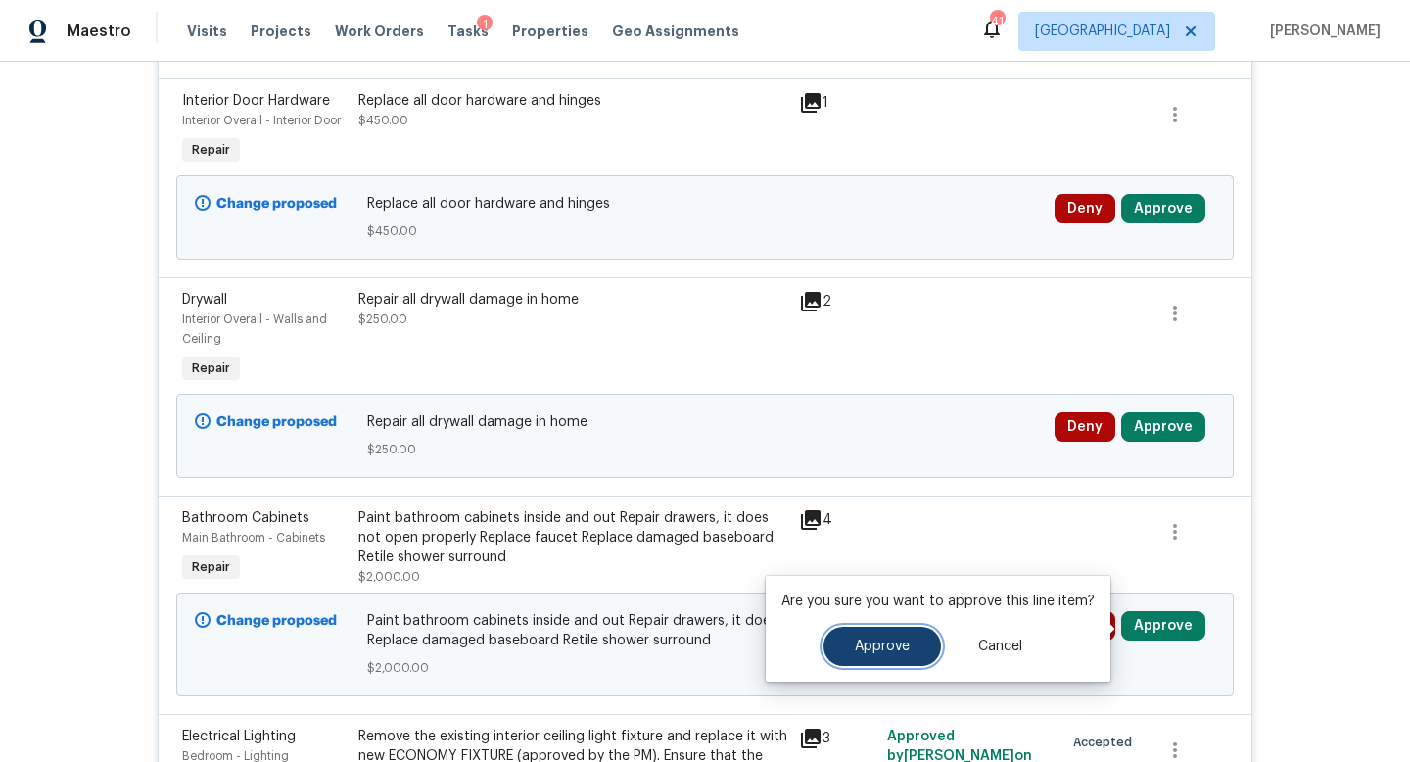
click at [923, 655] on button "Approve" at bounding box center [883, 646] width 118 height 39
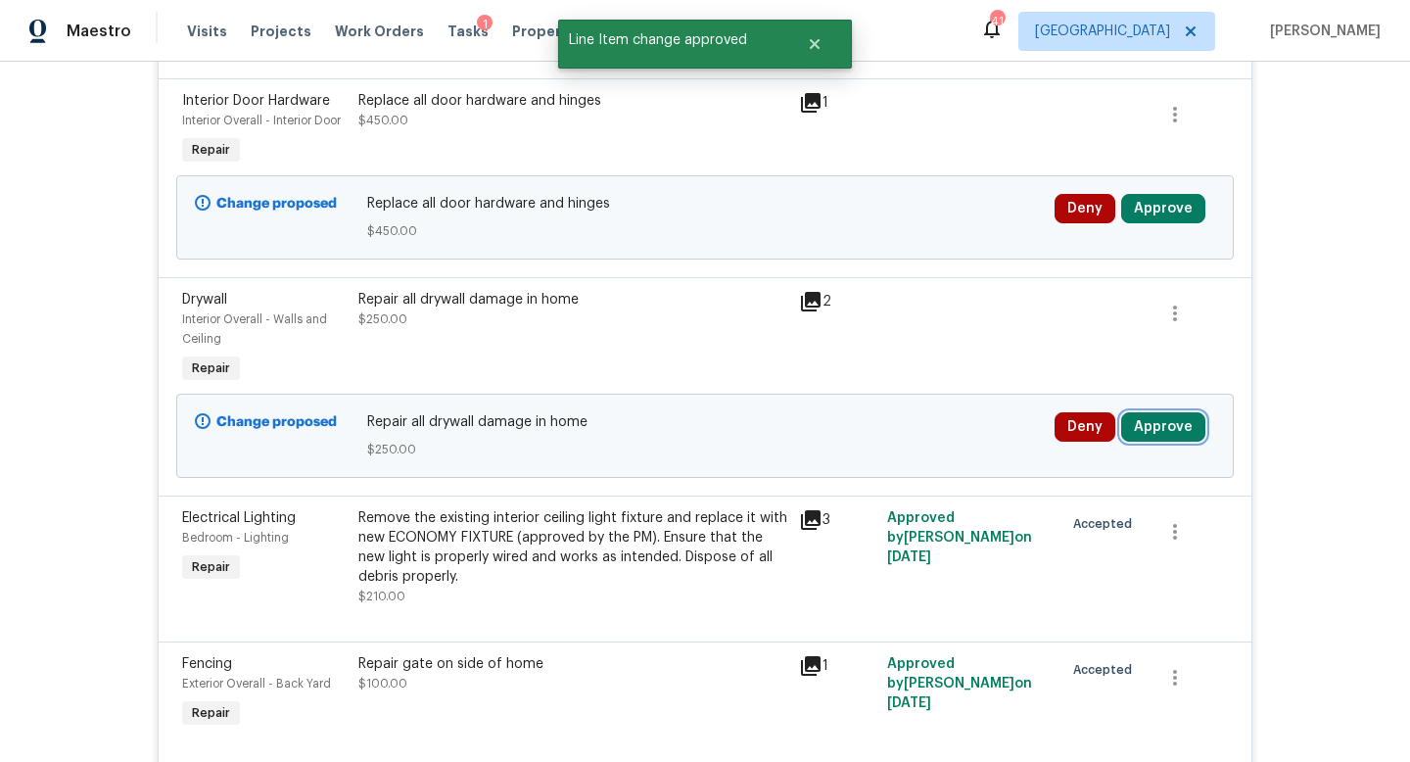
click at [1163, 437] on button "Approve" at bounding box center [1163, 426] width 84 height 29
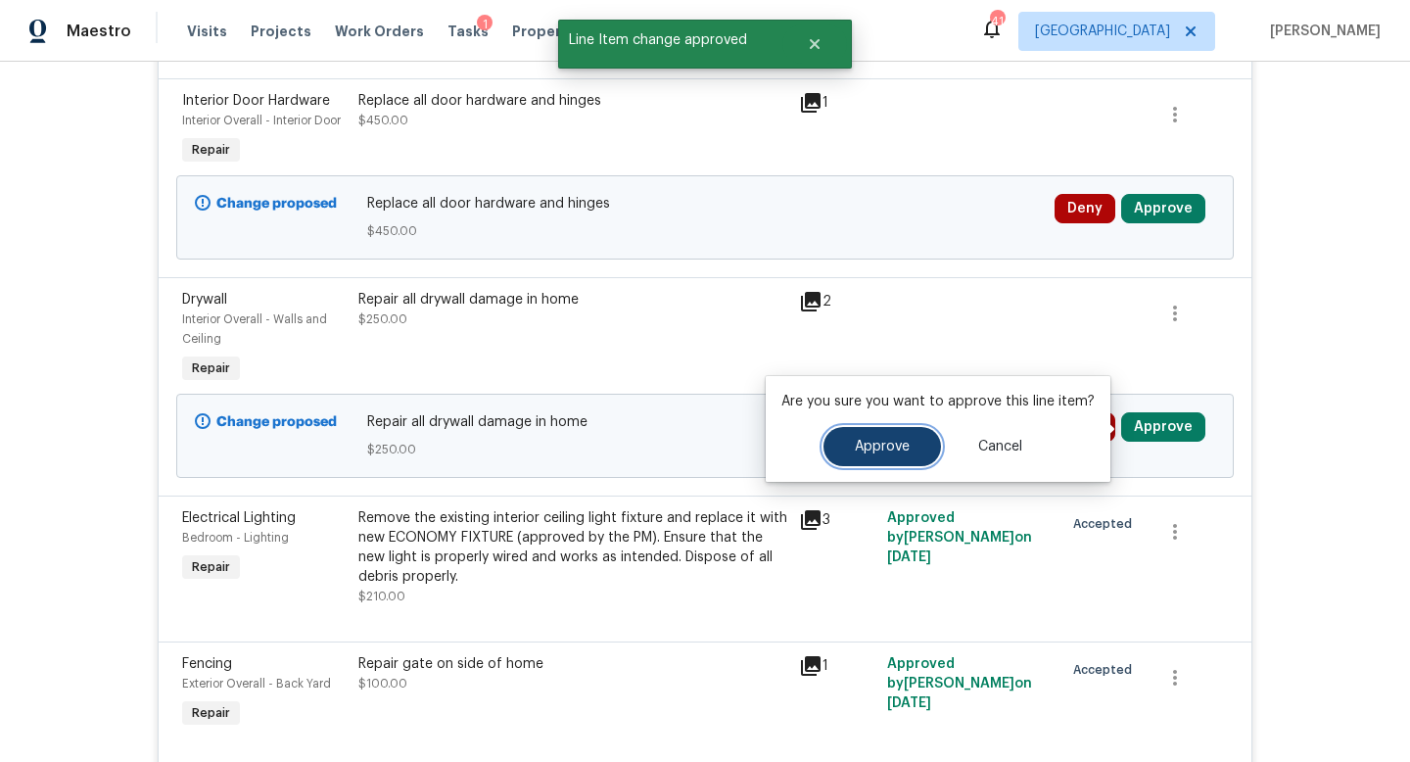
click at [916, 455] on button "Approve" at bounding box center [883, 446] width 118 height 39
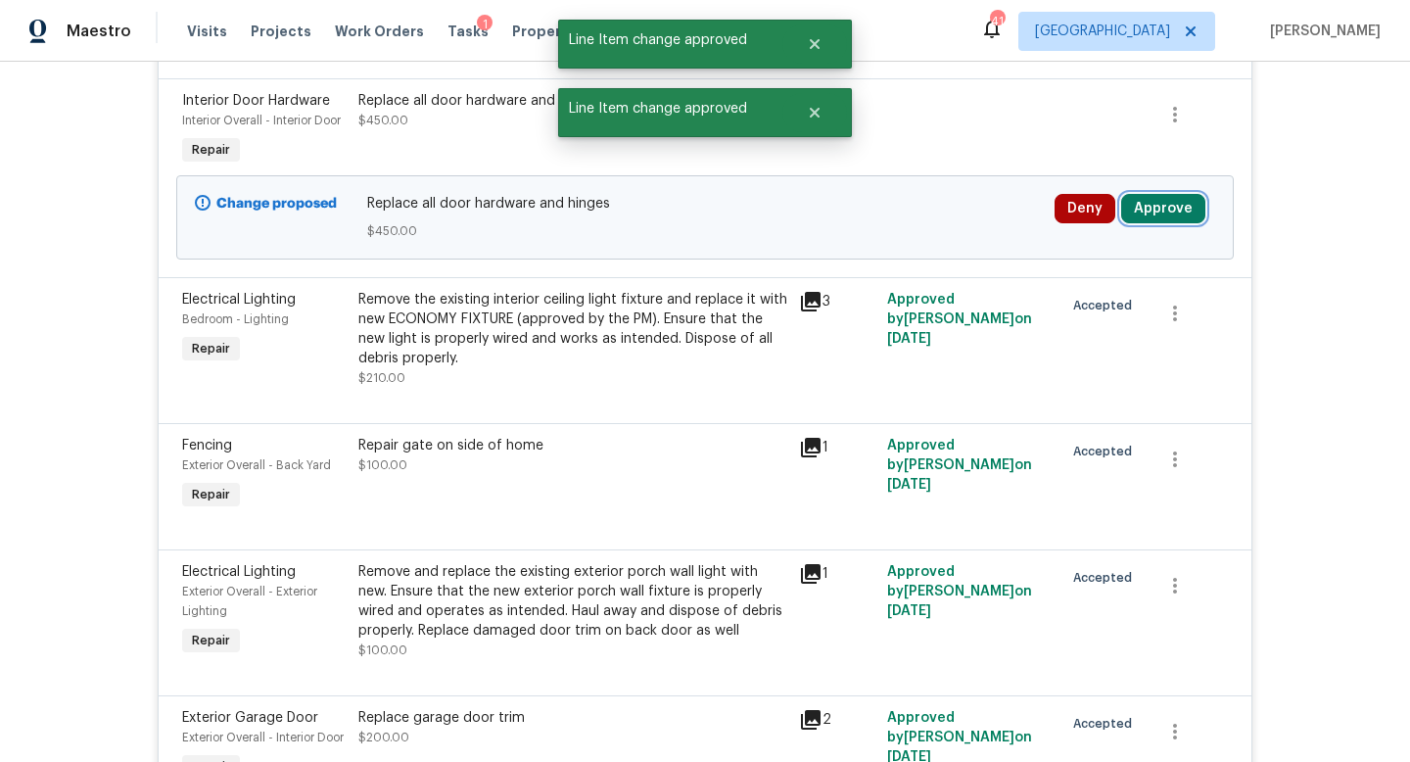
click at [1156, 215] on button "Approve" at bounding box center [1163, 208] width 84 height 29
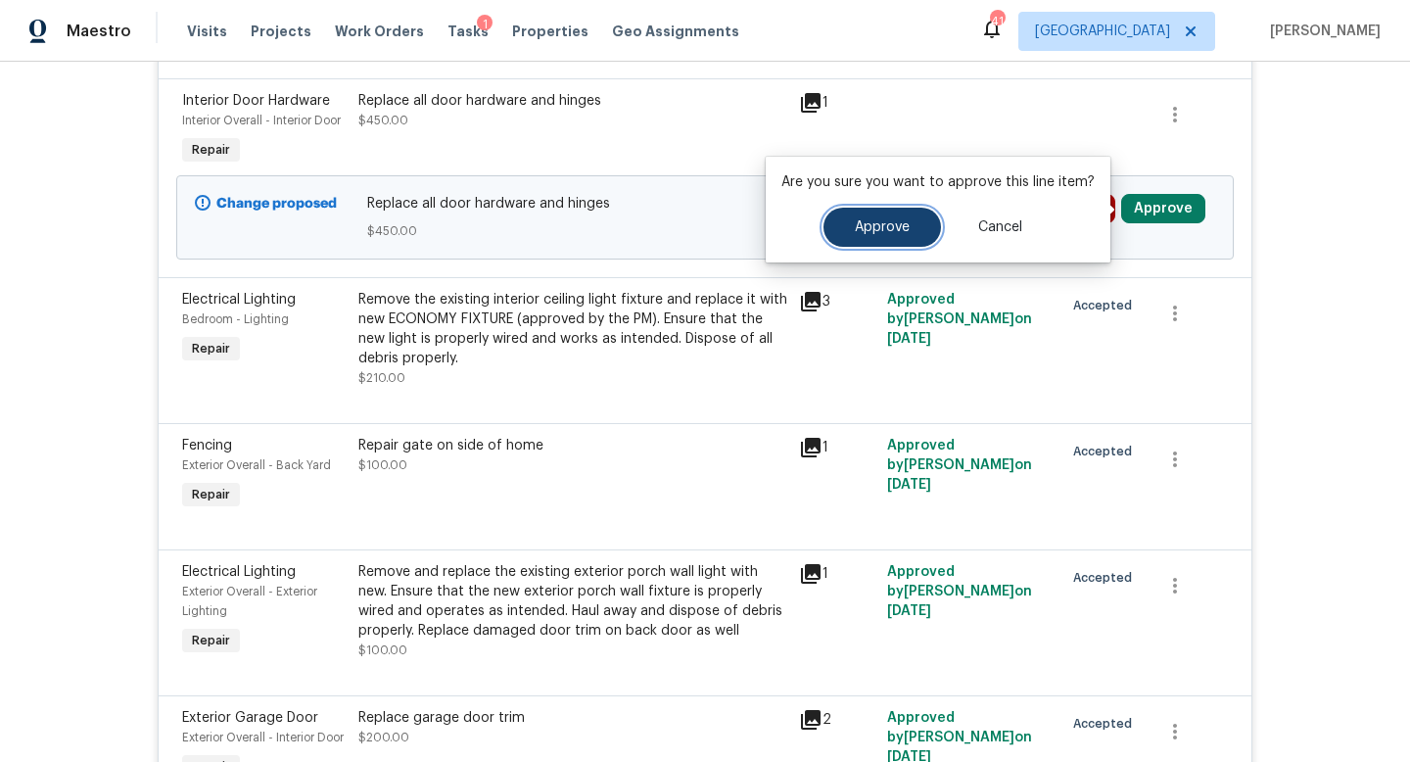
click at [869, 232] on span "Approve" at bounding box center [882, 227] width 55 height 15
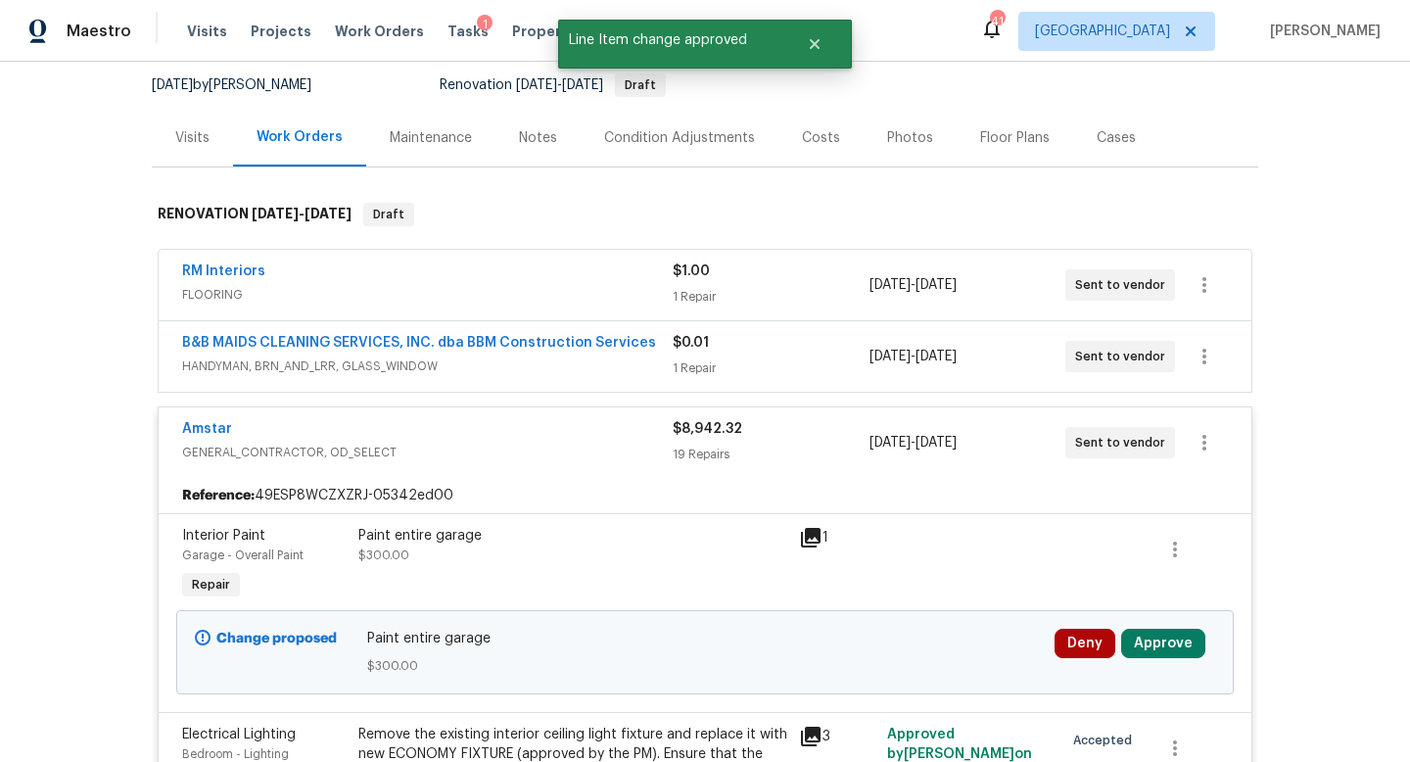
scroll to position [211, 0]
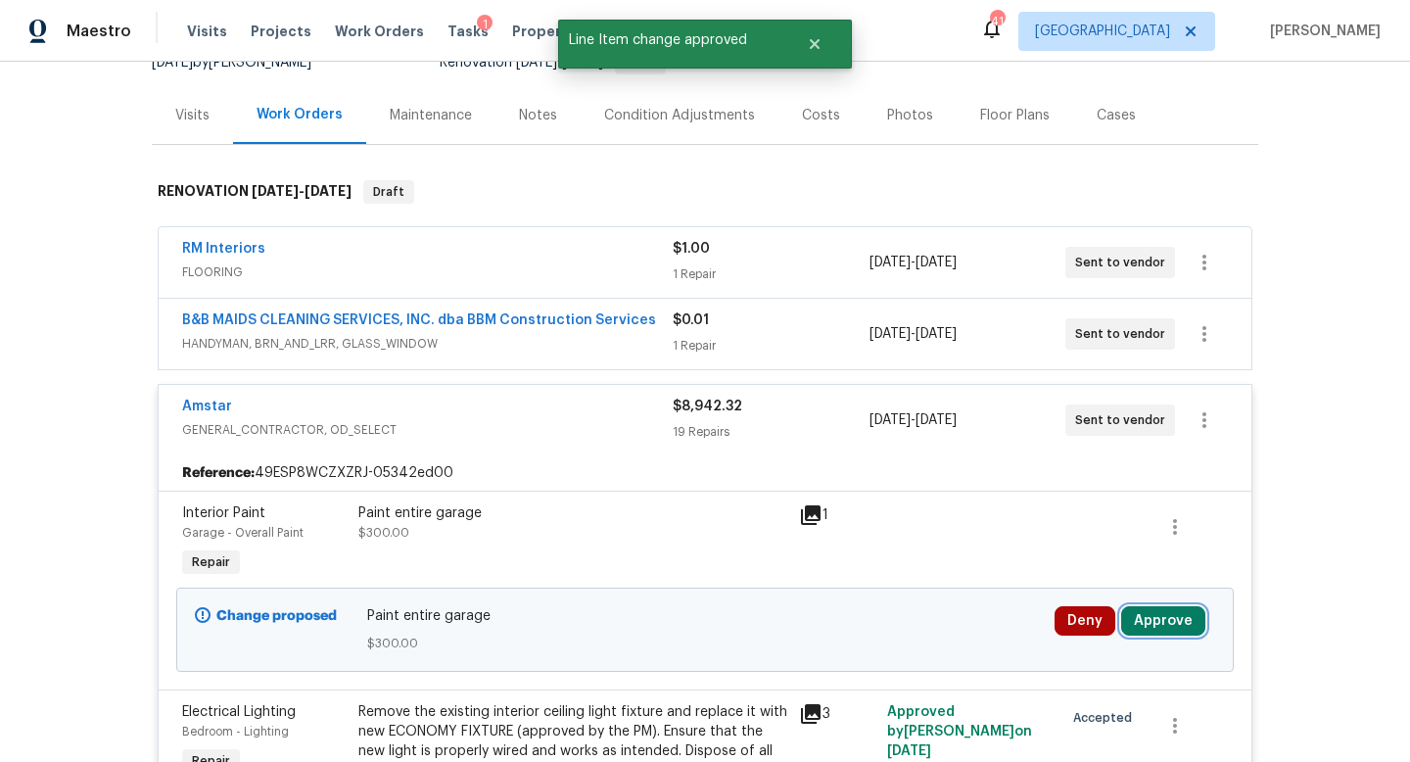
click at [1149, 620] on button "Approve" at bounding box center [1163, 620] width 84 height 29
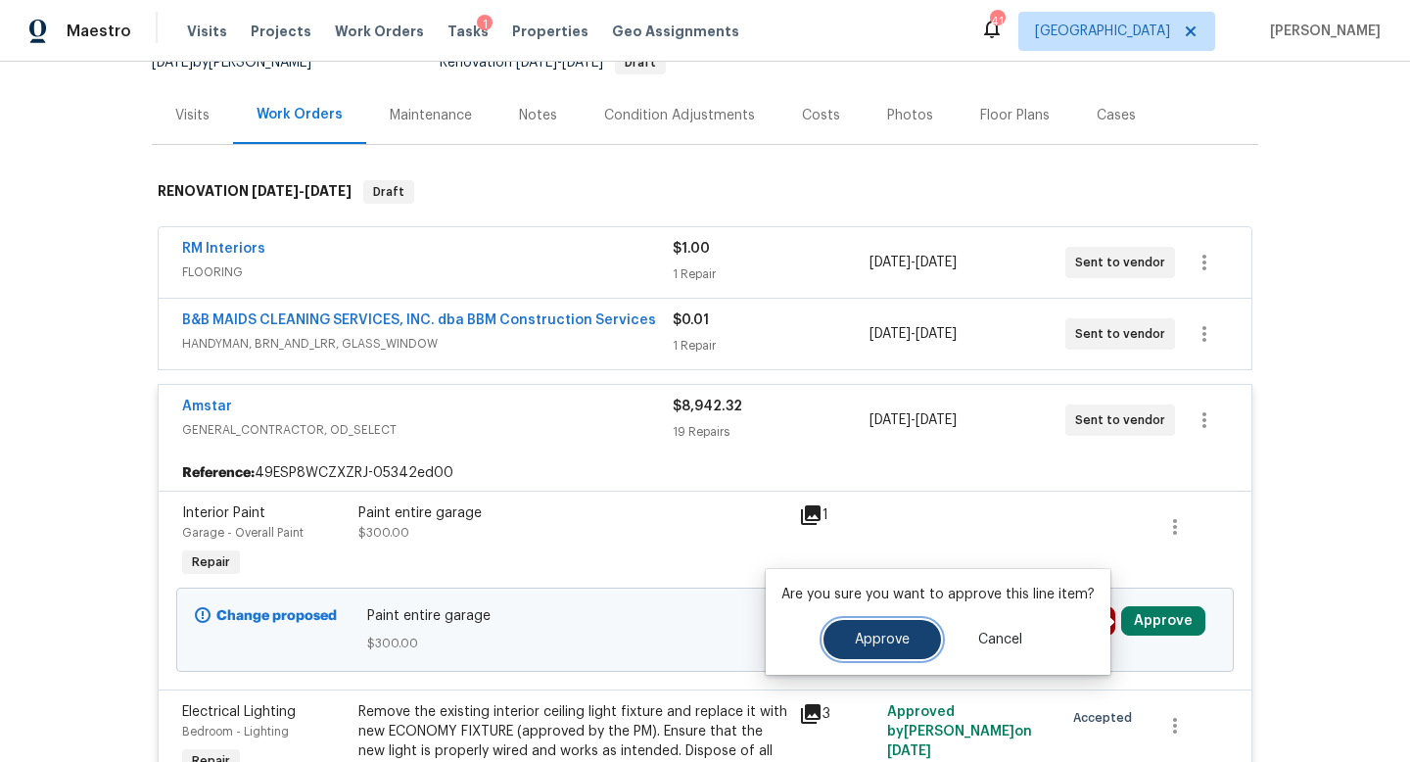
click at [904, 635] on span "Approve" at bounding box center [882, 640] width 55 height 15
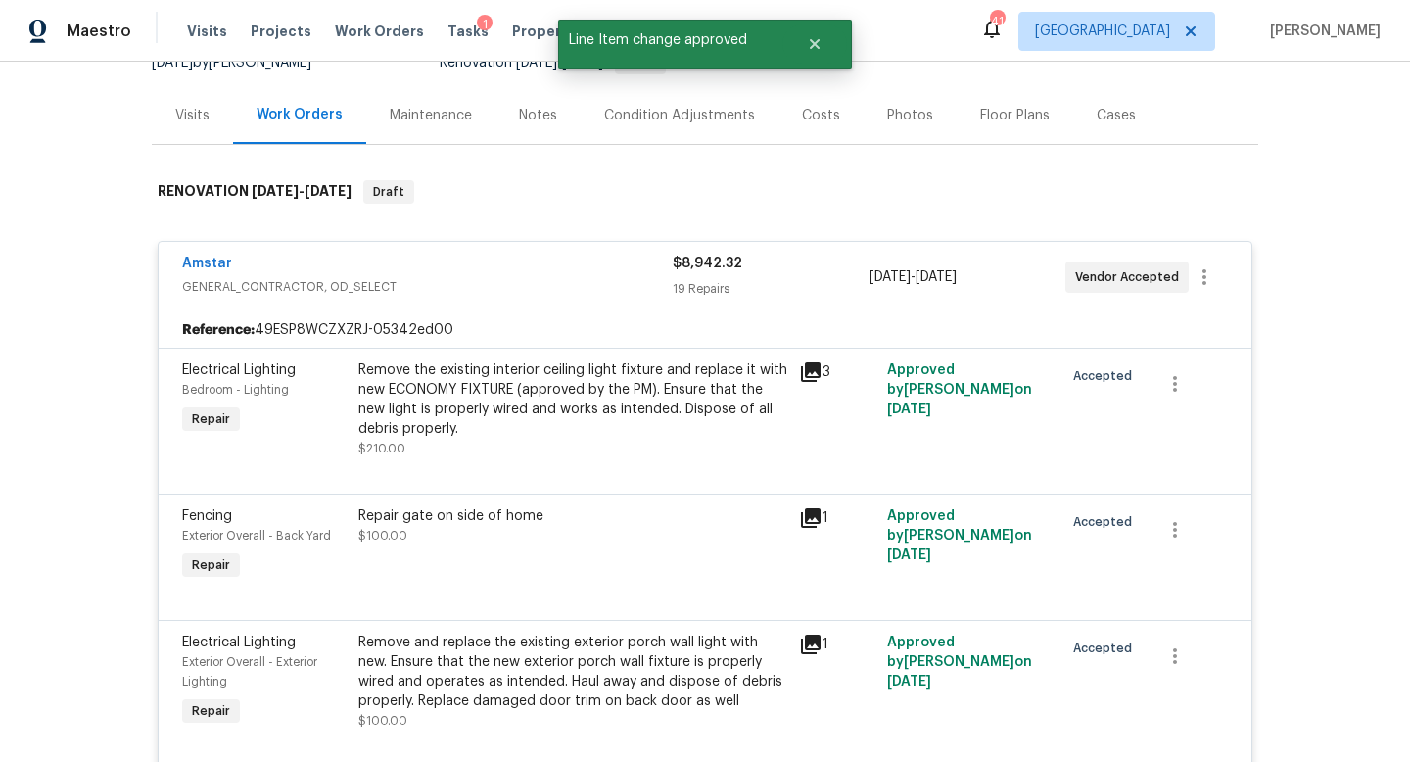
click at [822, 106] on div "Costs" at bounding box center [821, 116] width 38 height 20
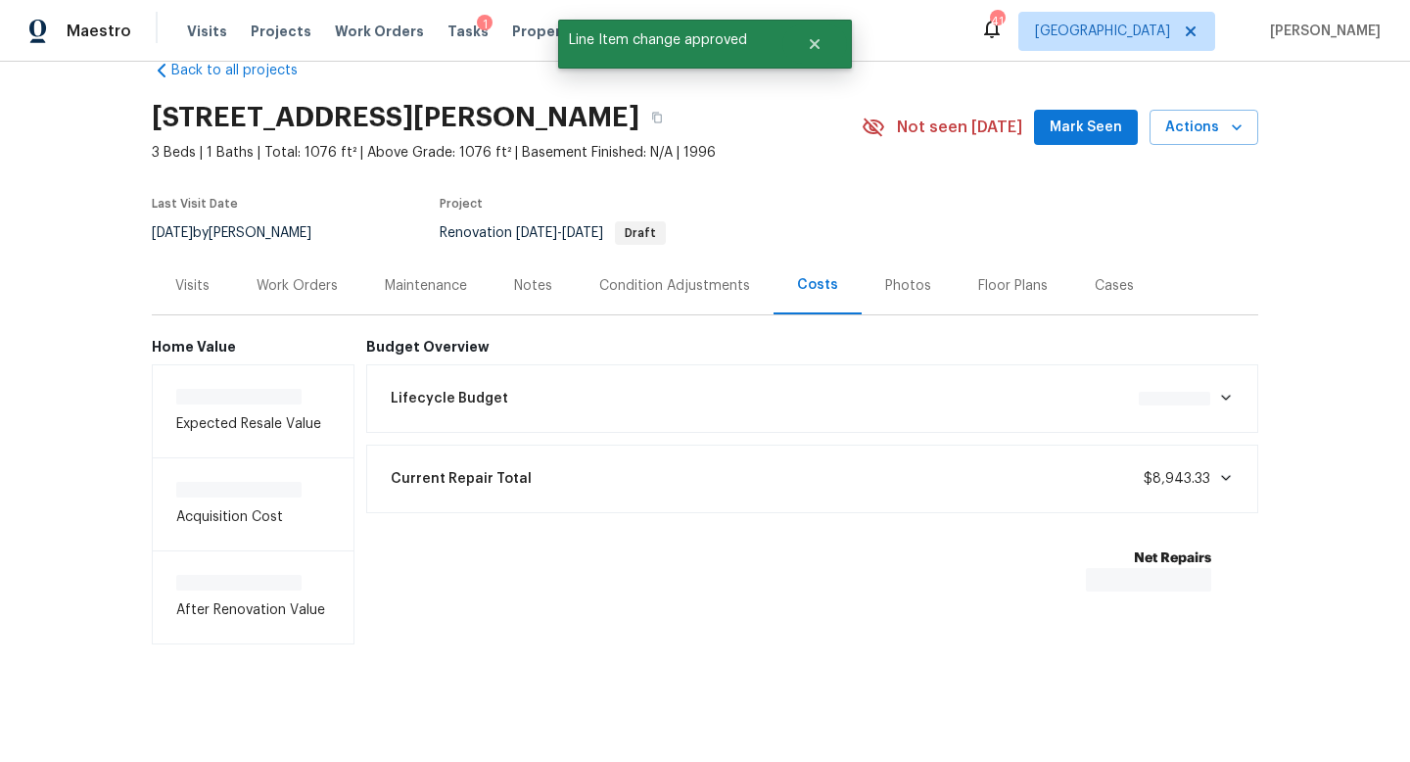
scroll to position [44, 0]
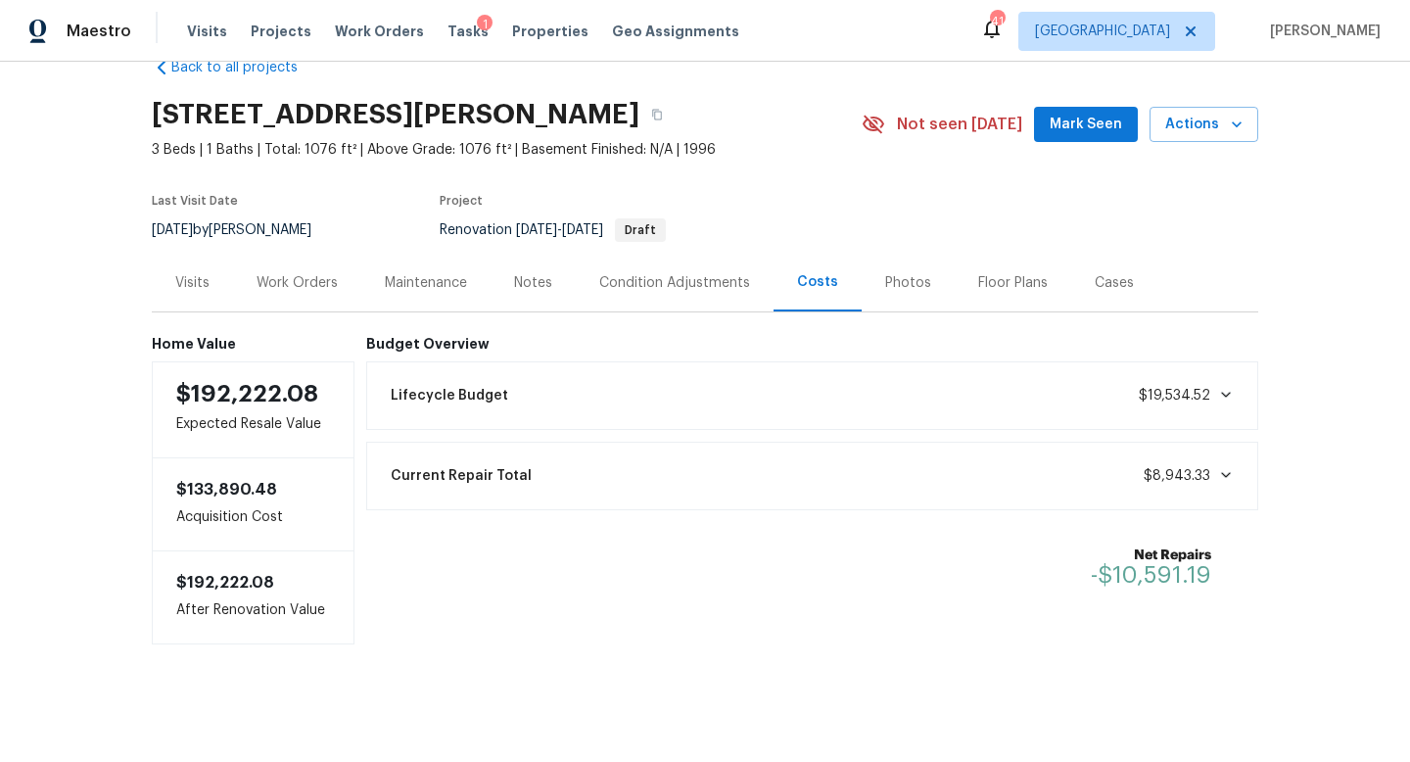
click at [550, 268] on div "Notes" at bounding box center [533, 283] width 85 height 58
